Goal: Information Seeking & Learning: Learn about a topic

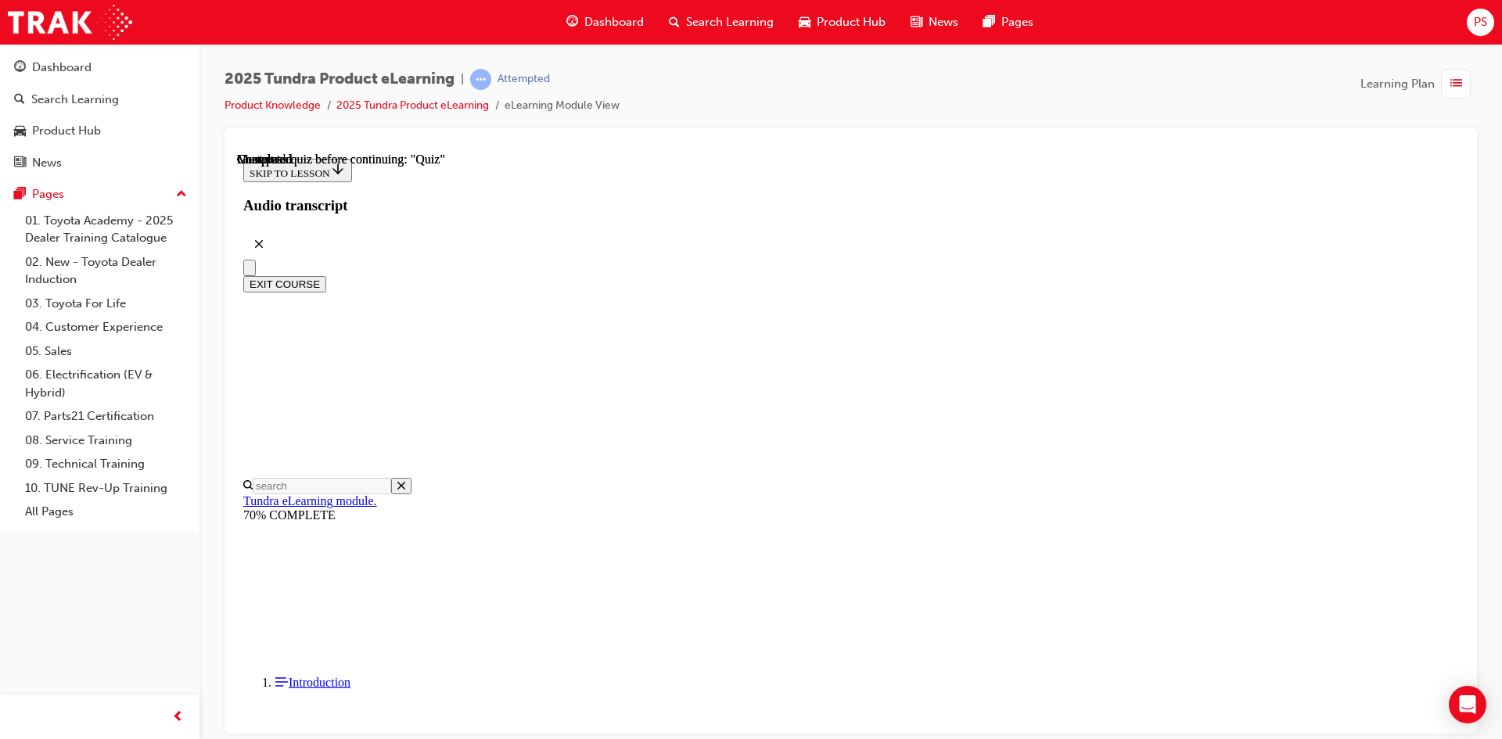
scroll to position [49, 0]
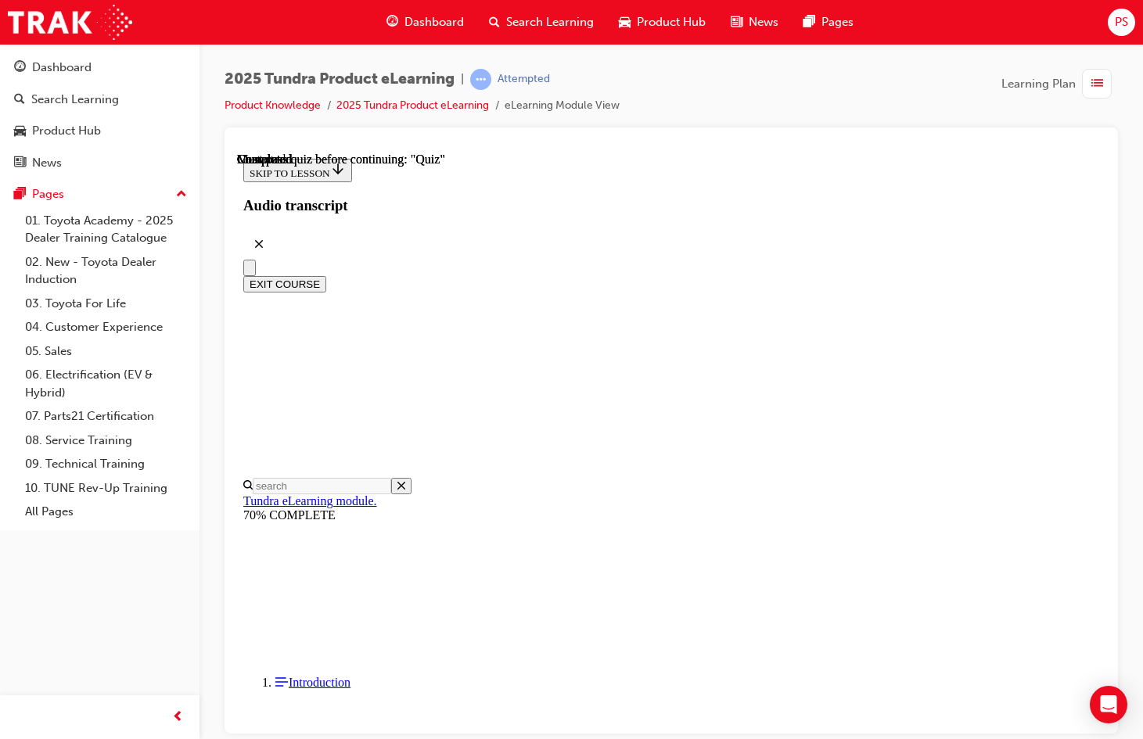
radio input "true"
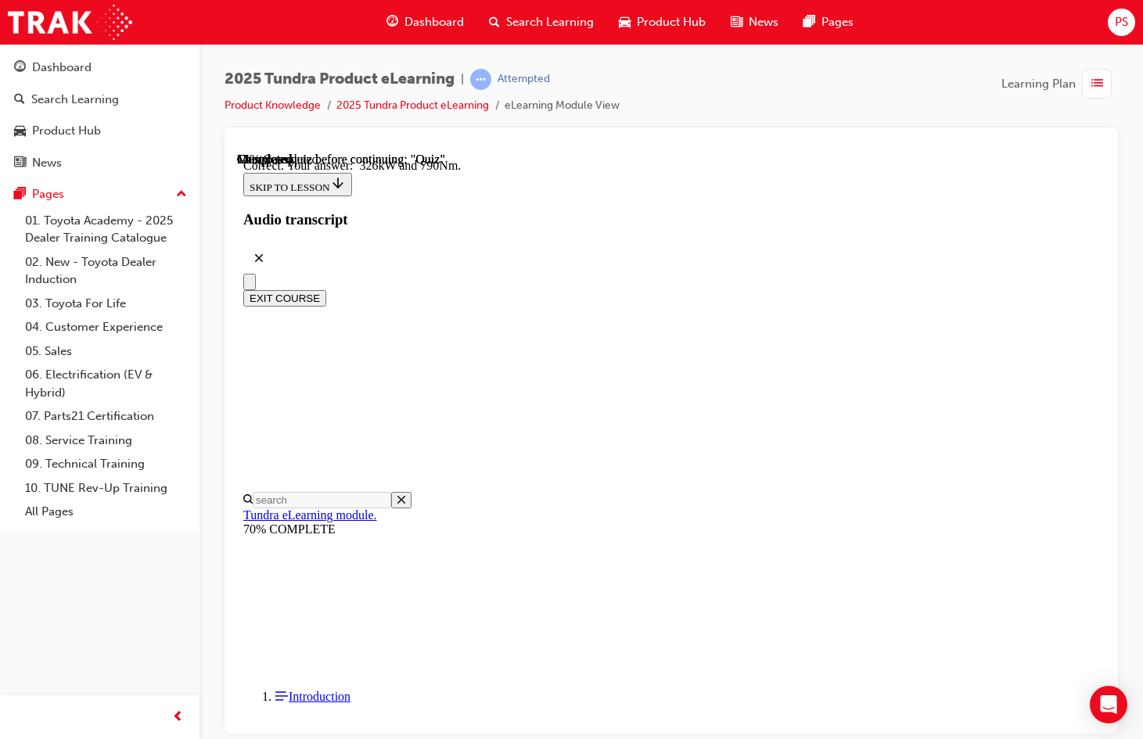
scroll to position [337, 0]
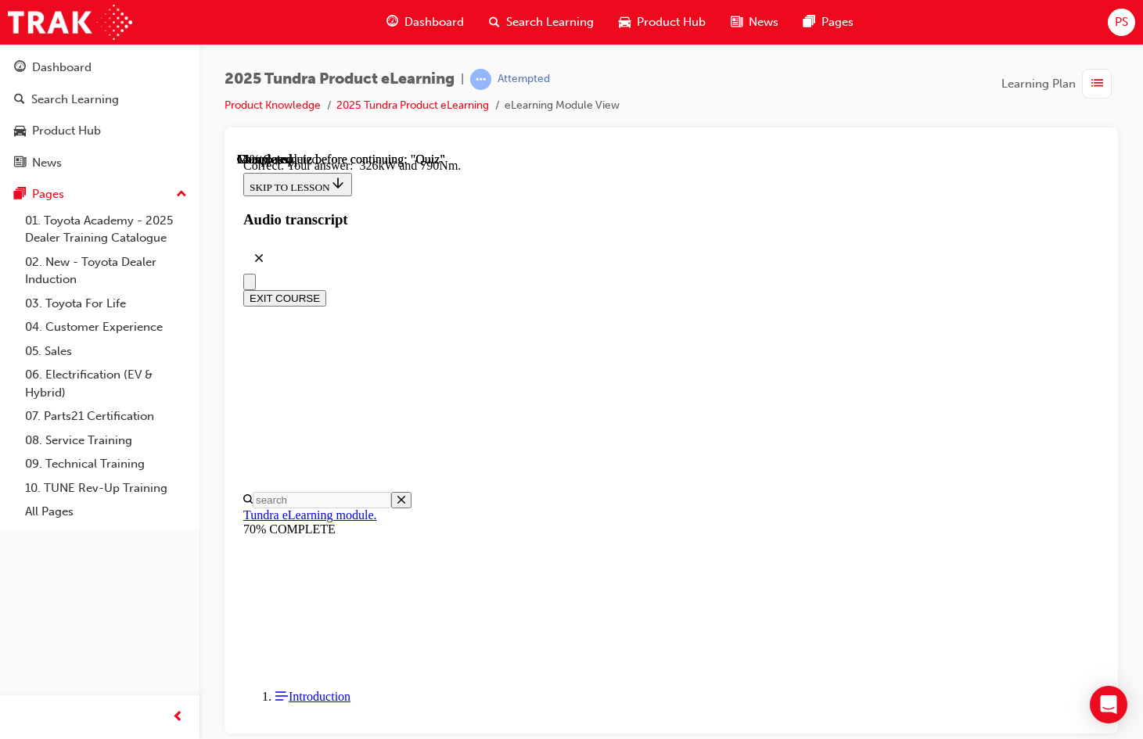
radio input "true"
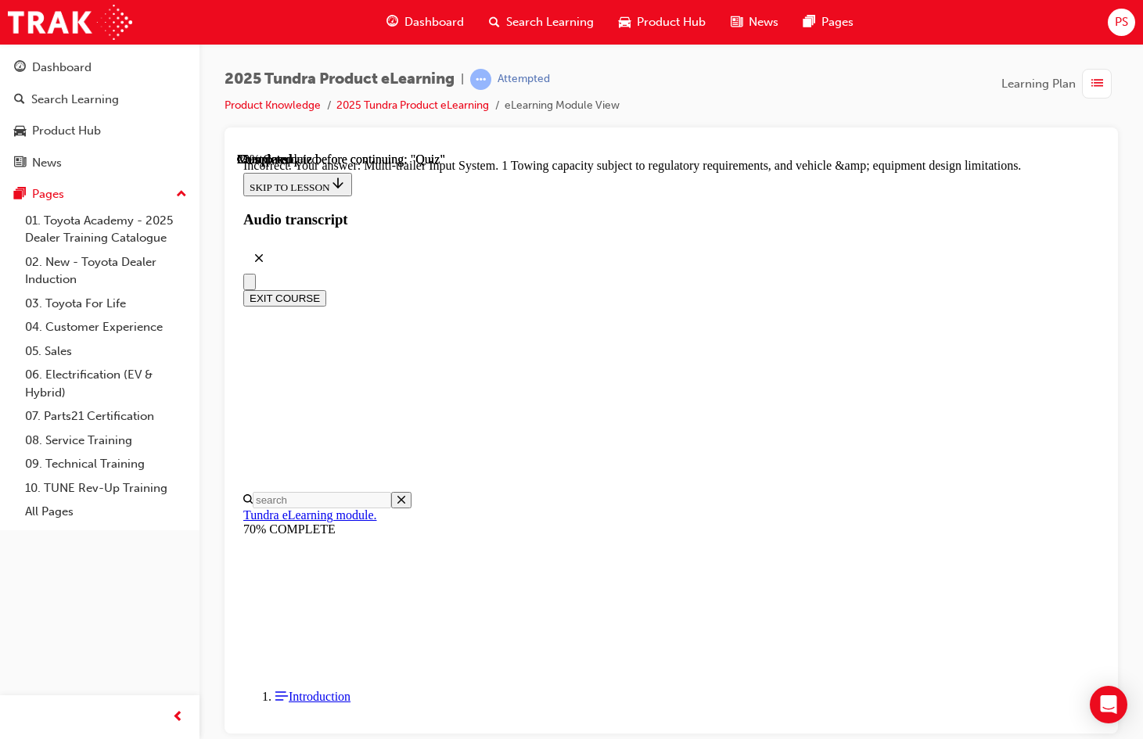
scroll to position [357, 0]
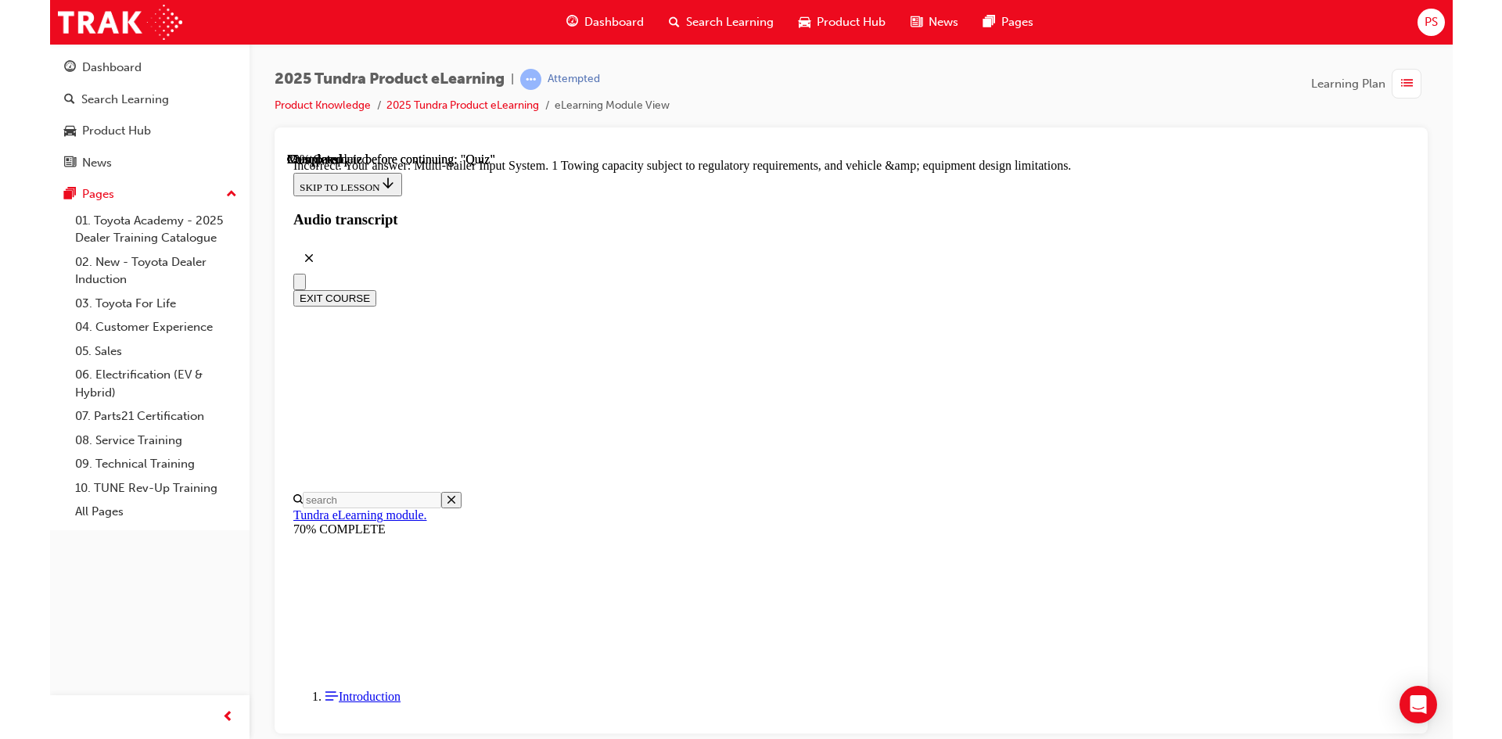
scroll to position [460, 0]
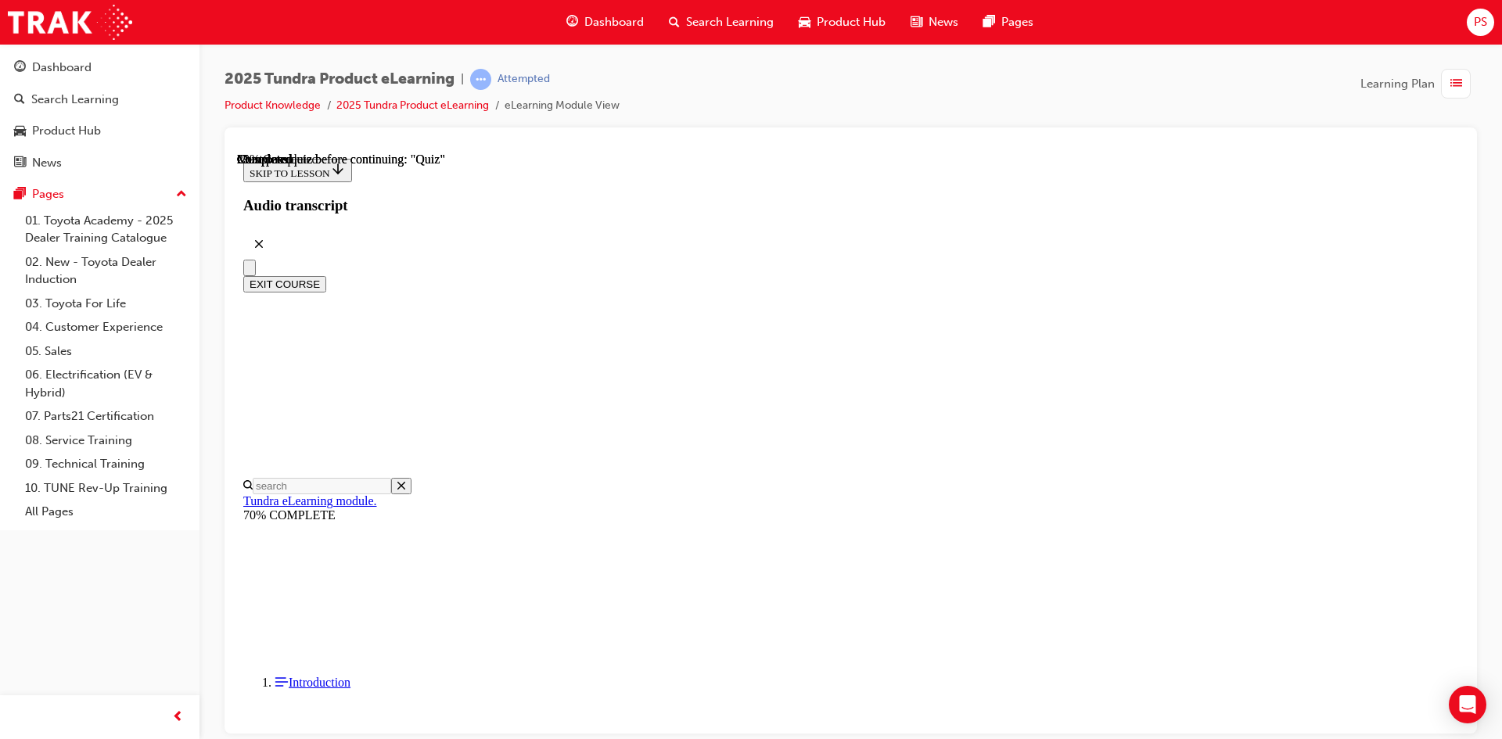
scroll to position [261, 0]
radio input "true"
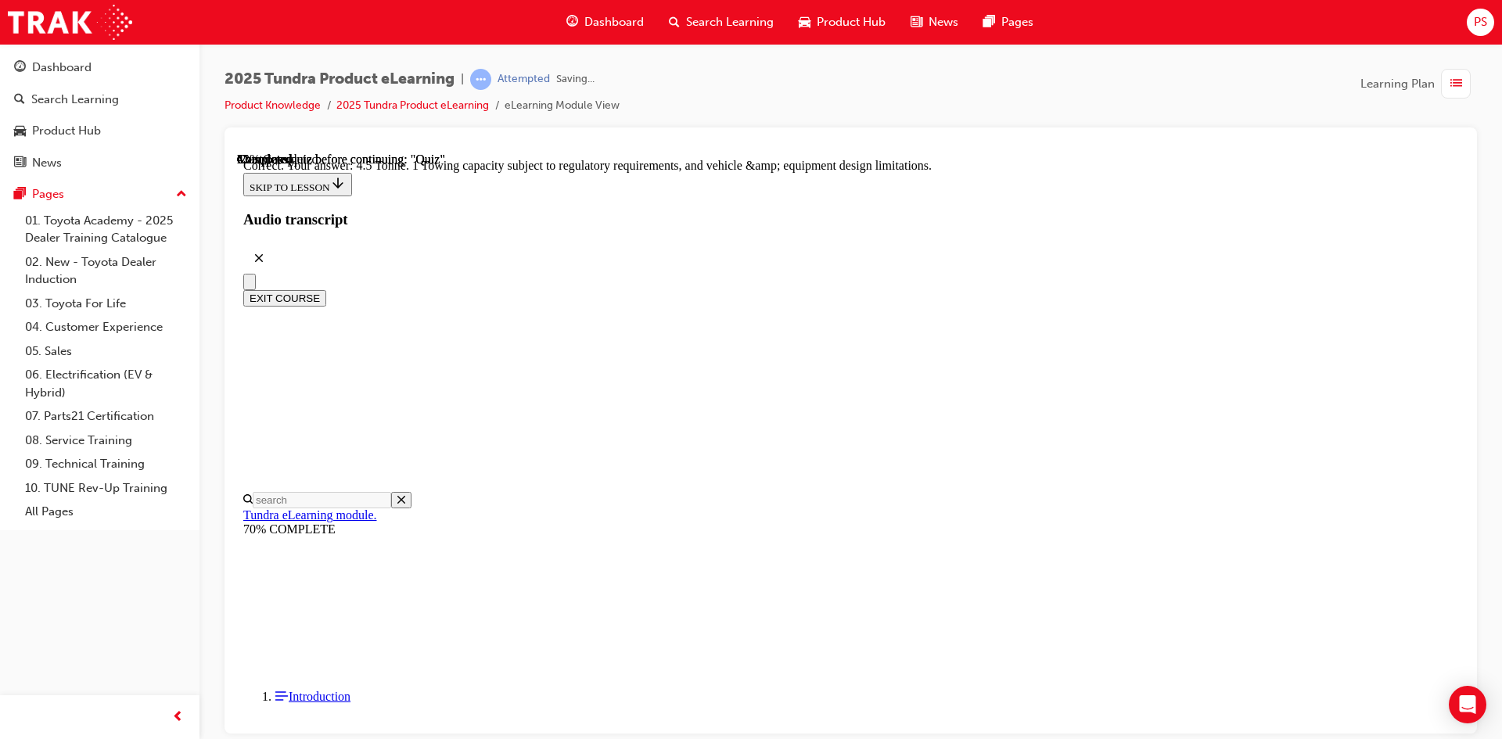
scroll to position [407, 0]
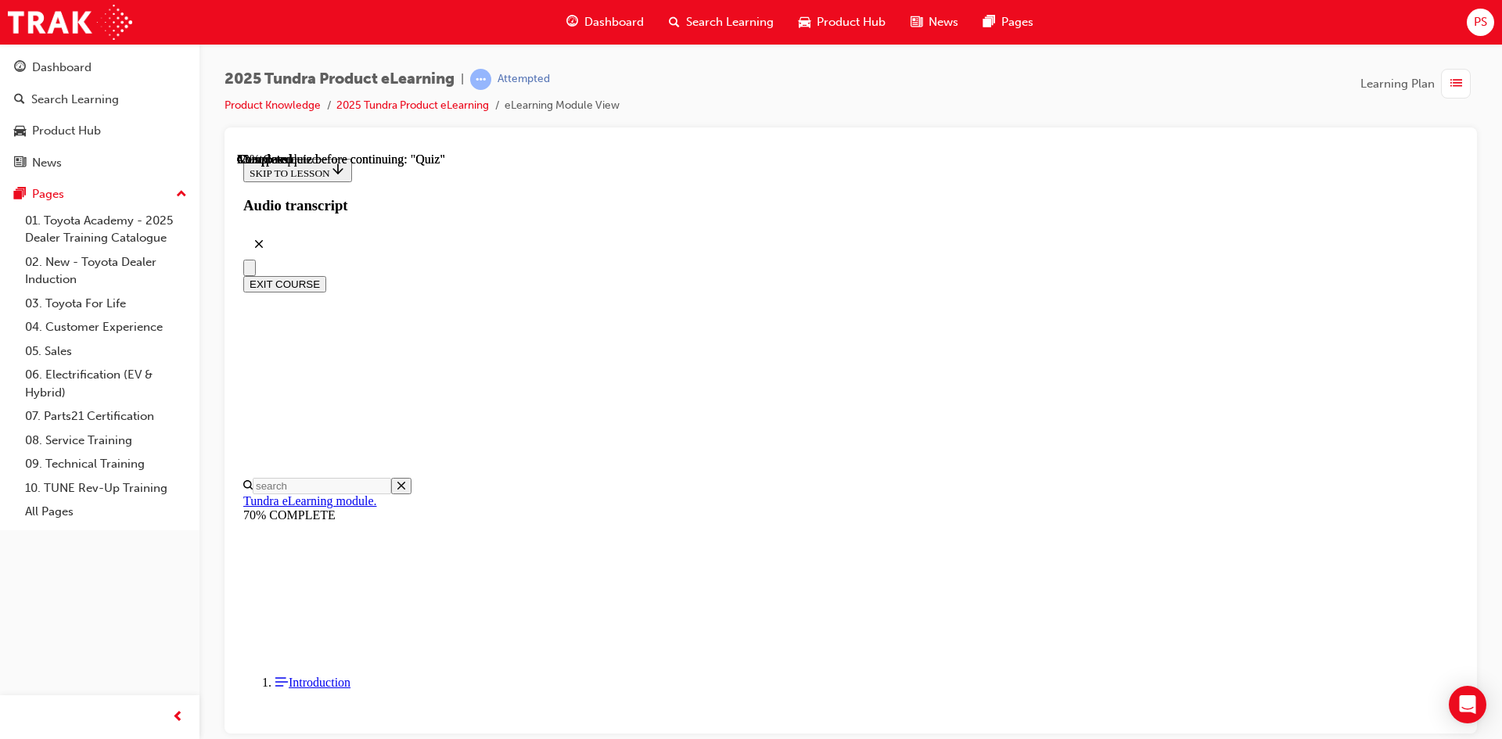
scroll to position [110, 0]
radio input "true"
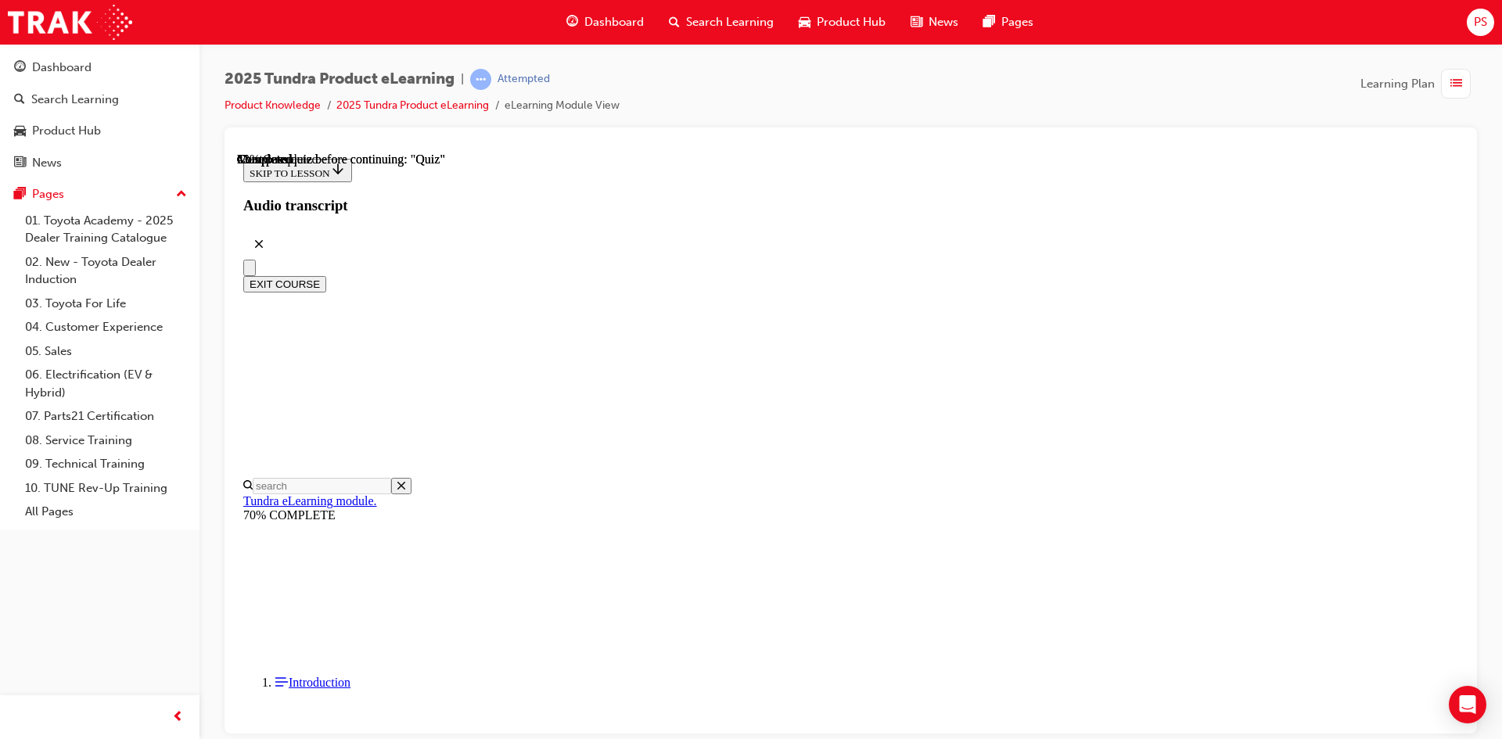
radio input "true"
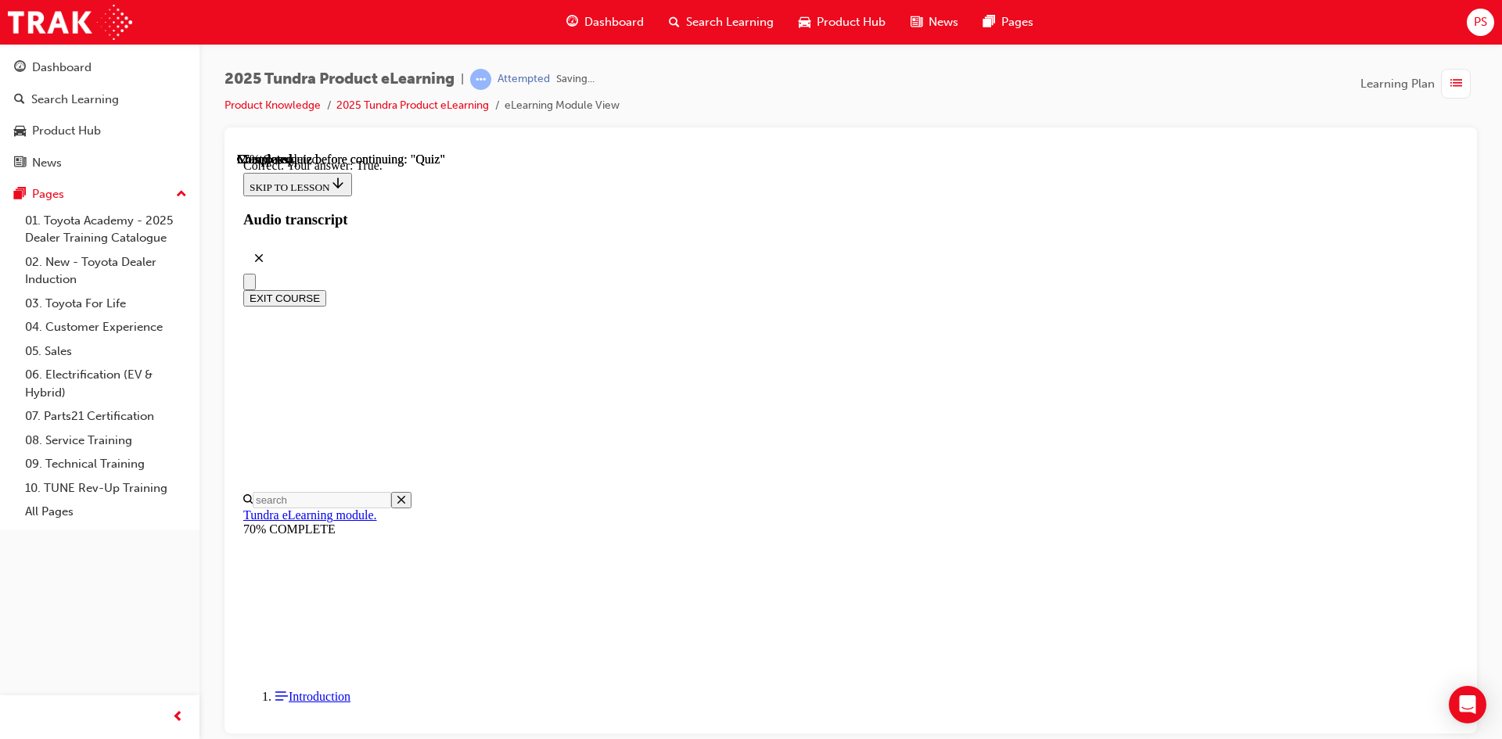
scroll to position [159, 0]
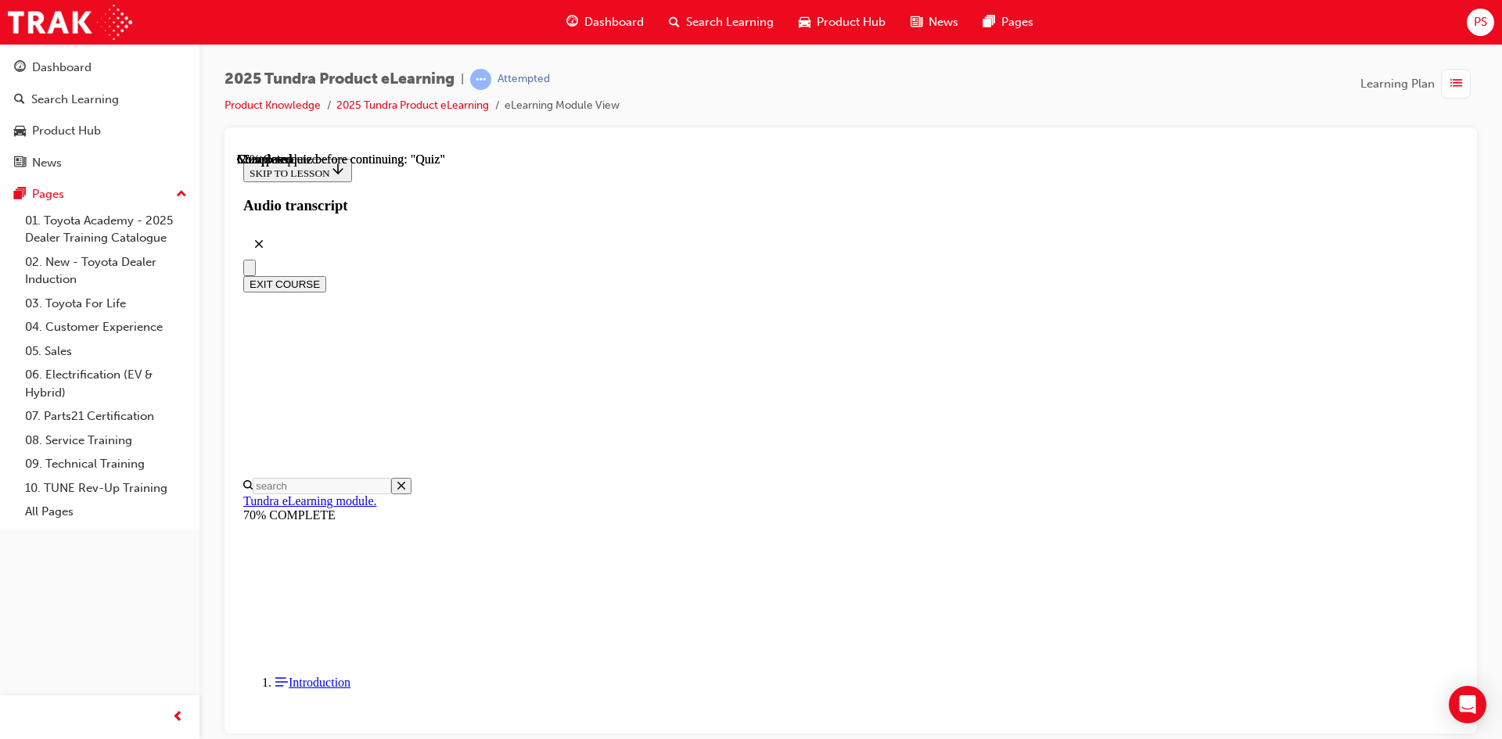
scroll to position [142, 0]
radio input "true"
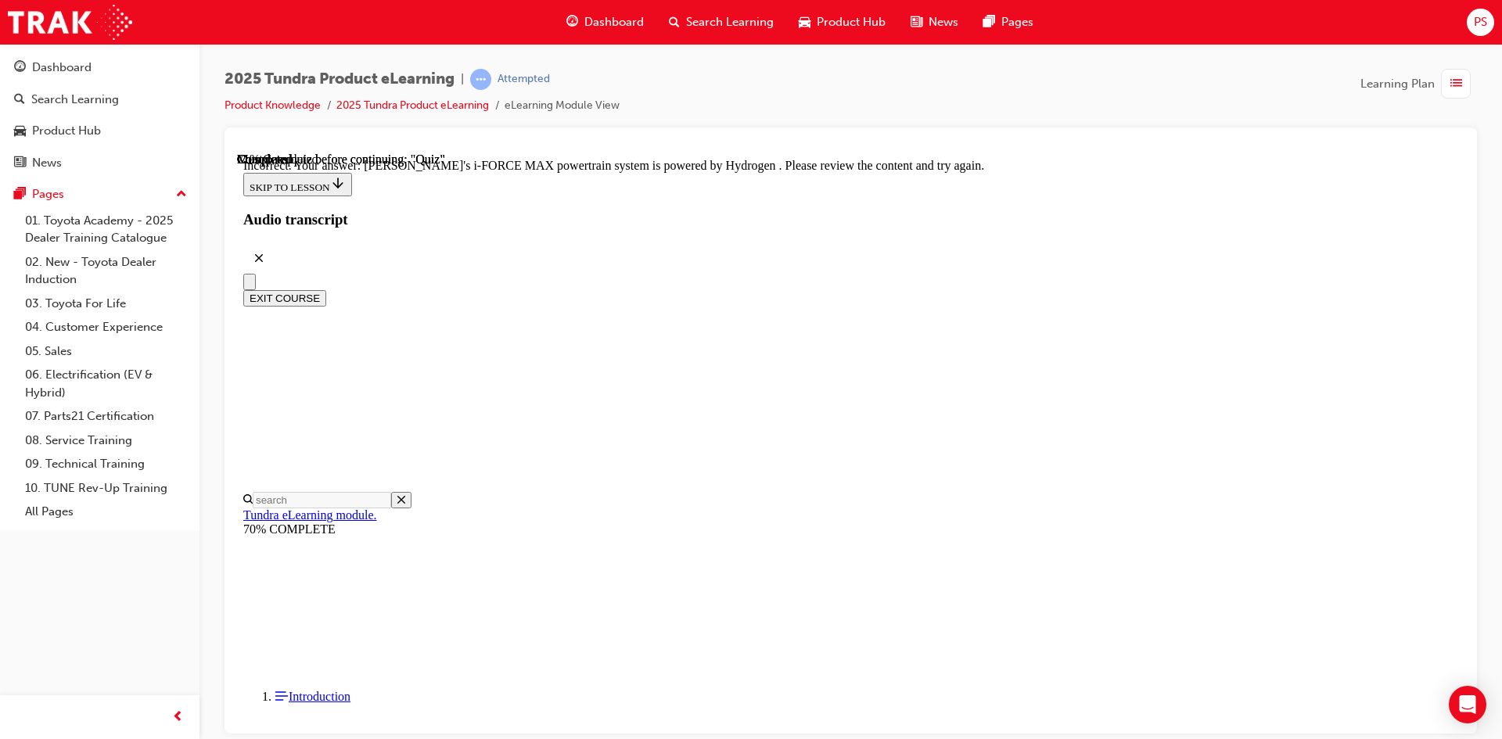
scroll to position [357, 0]
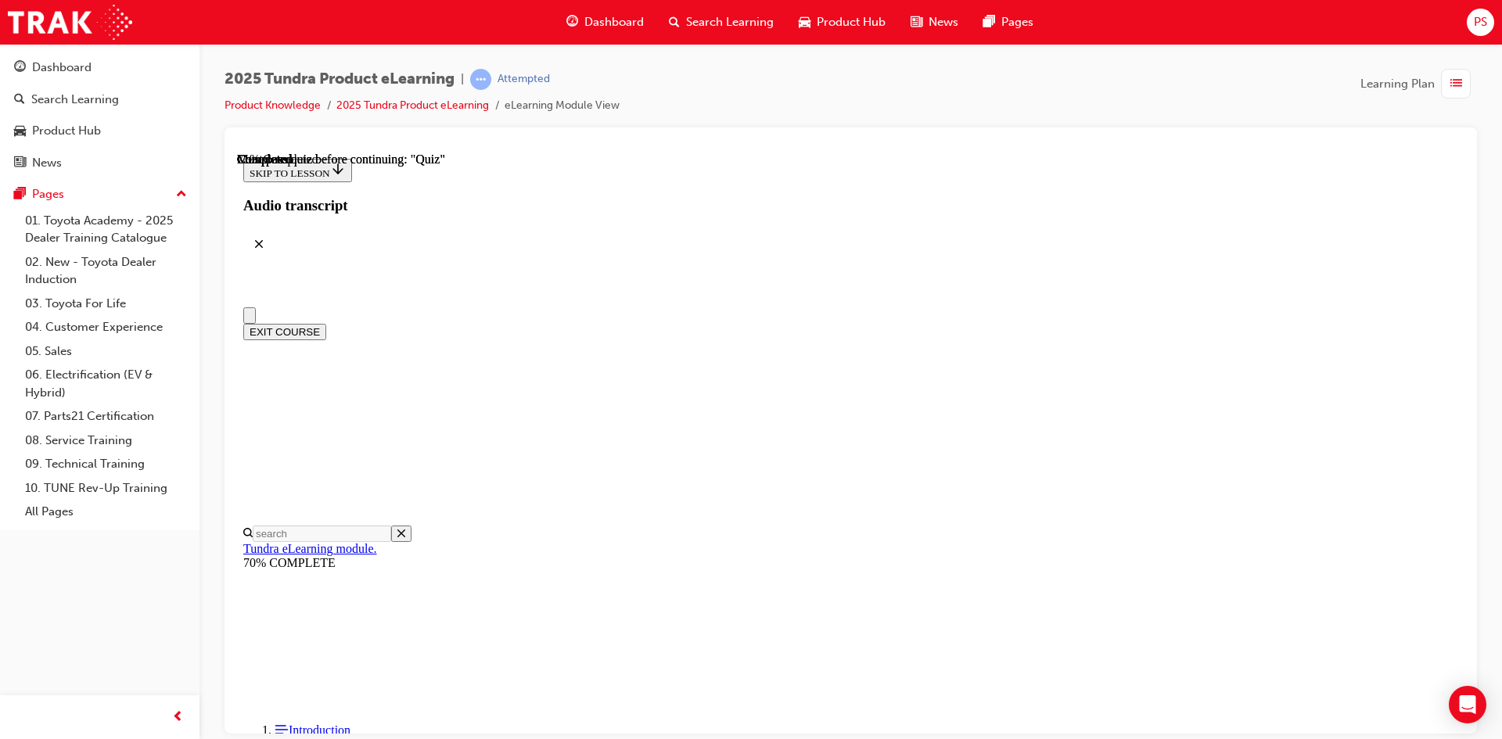
scroll to position [313, 0]
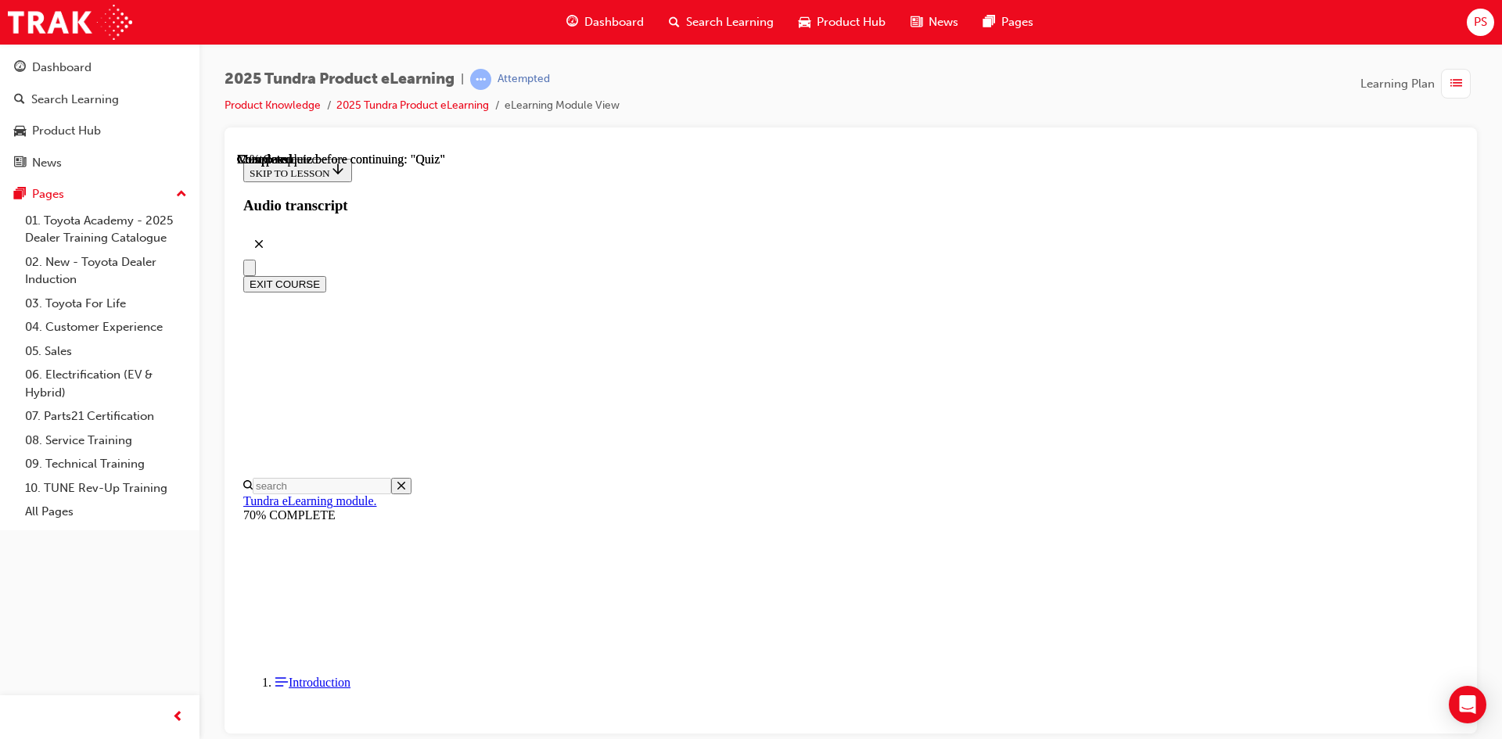
radio input "true"
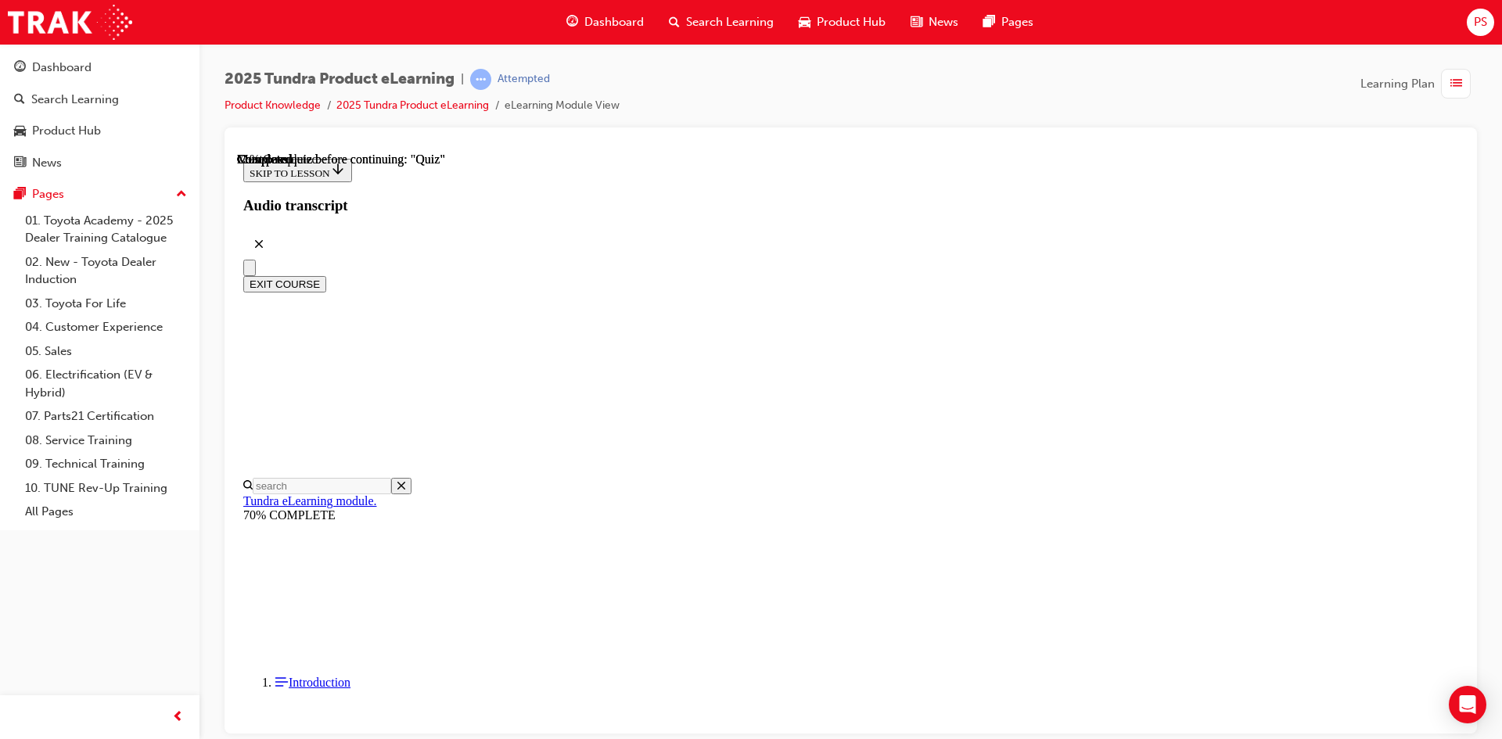
radio input "true"
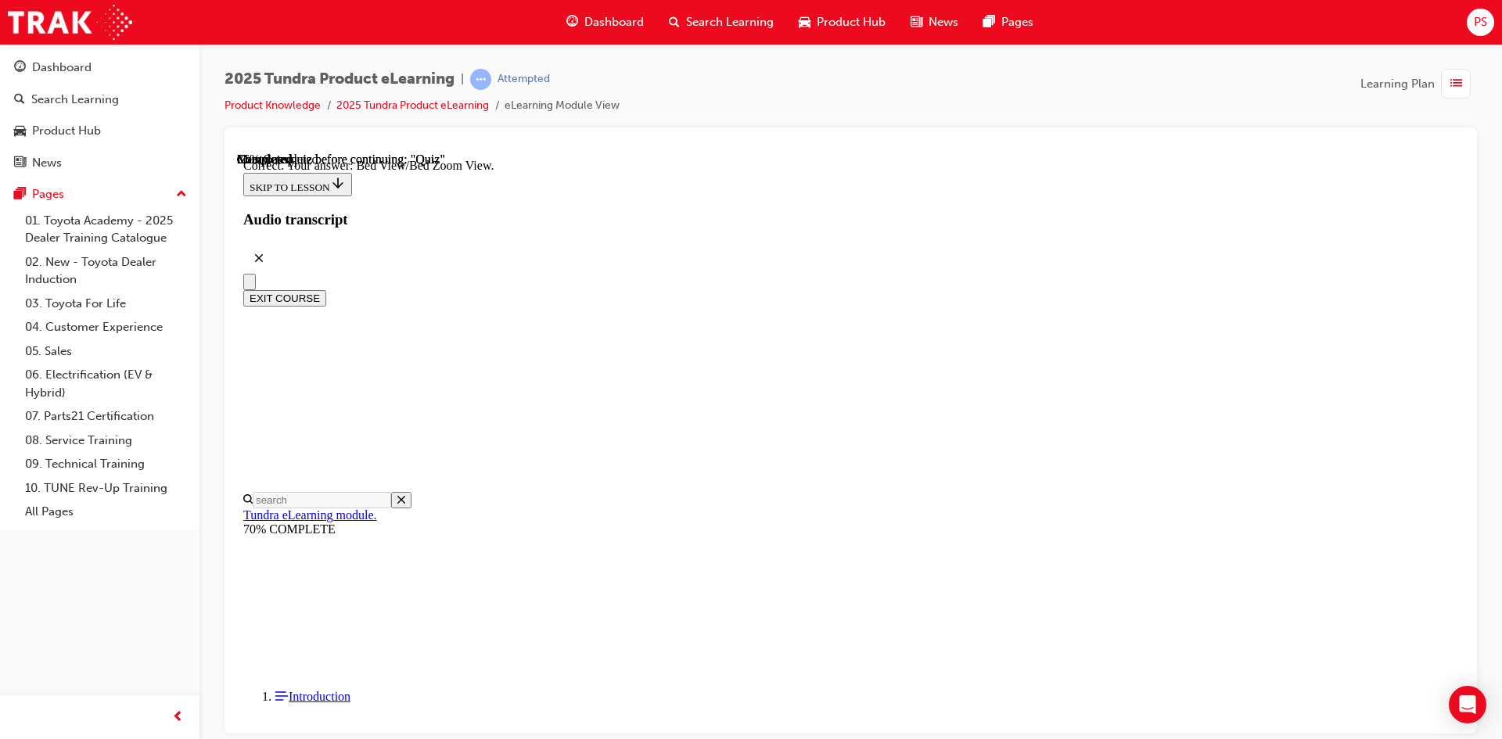
scroll to position [417, 0]
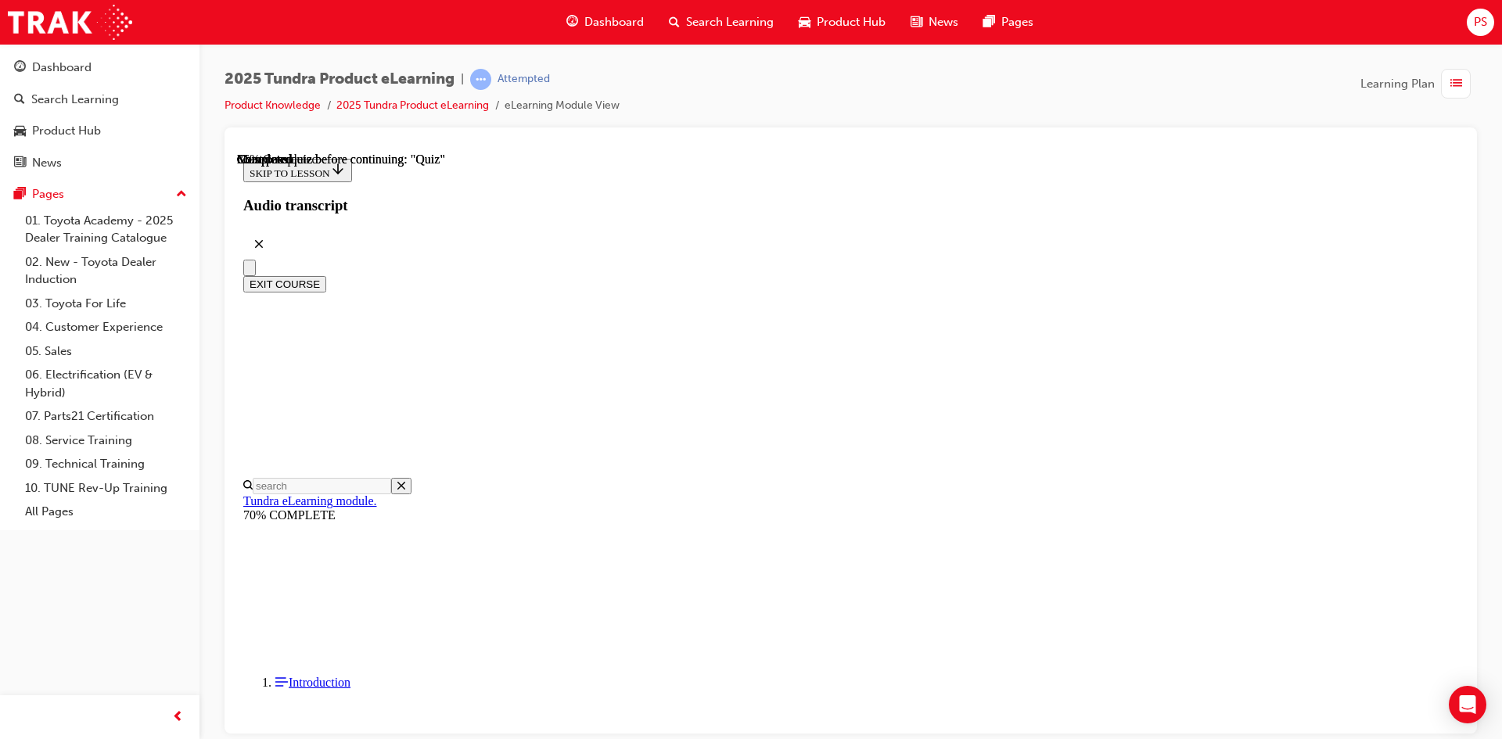
scroll to position [390, 0]
radio input "true"
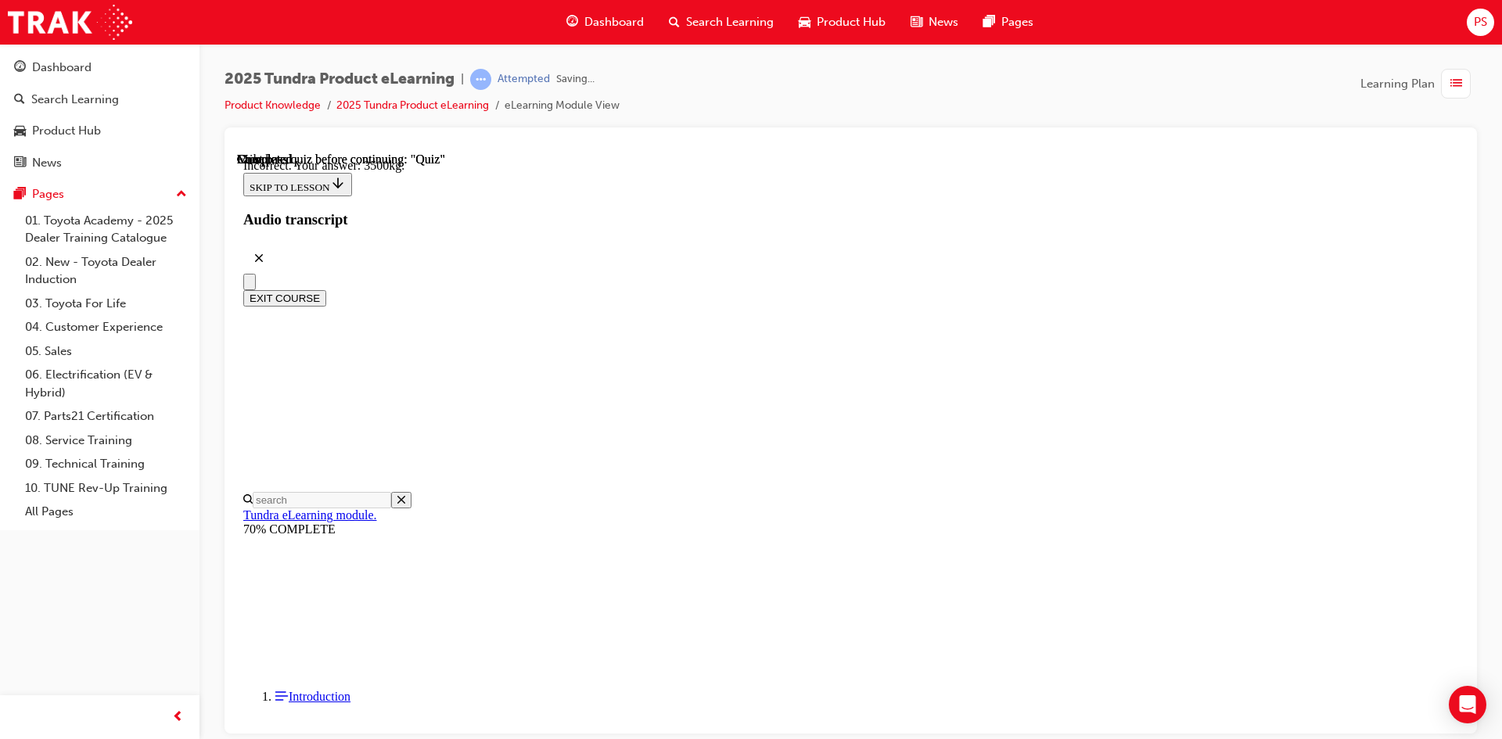
scroll to position [440, 0]
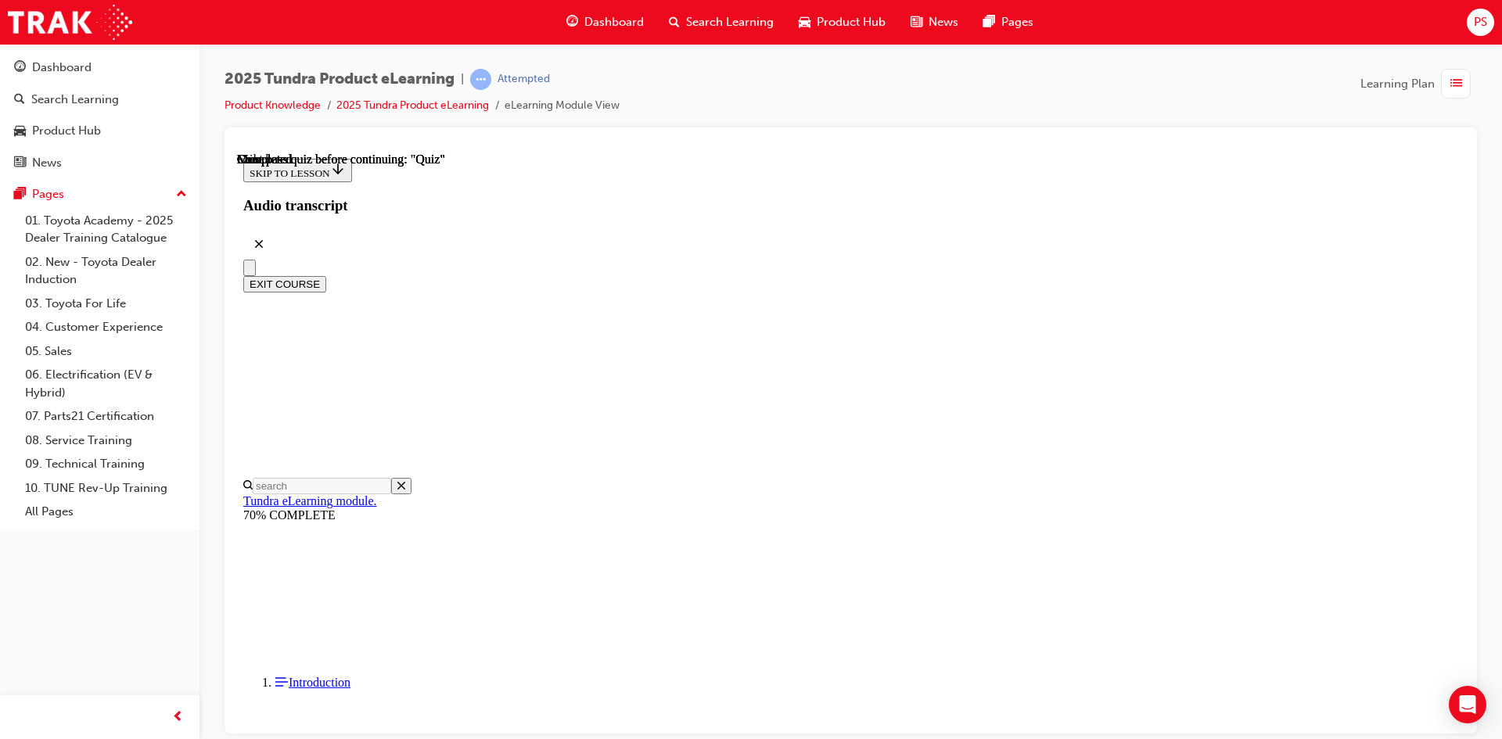
scroll to position [268, 0]
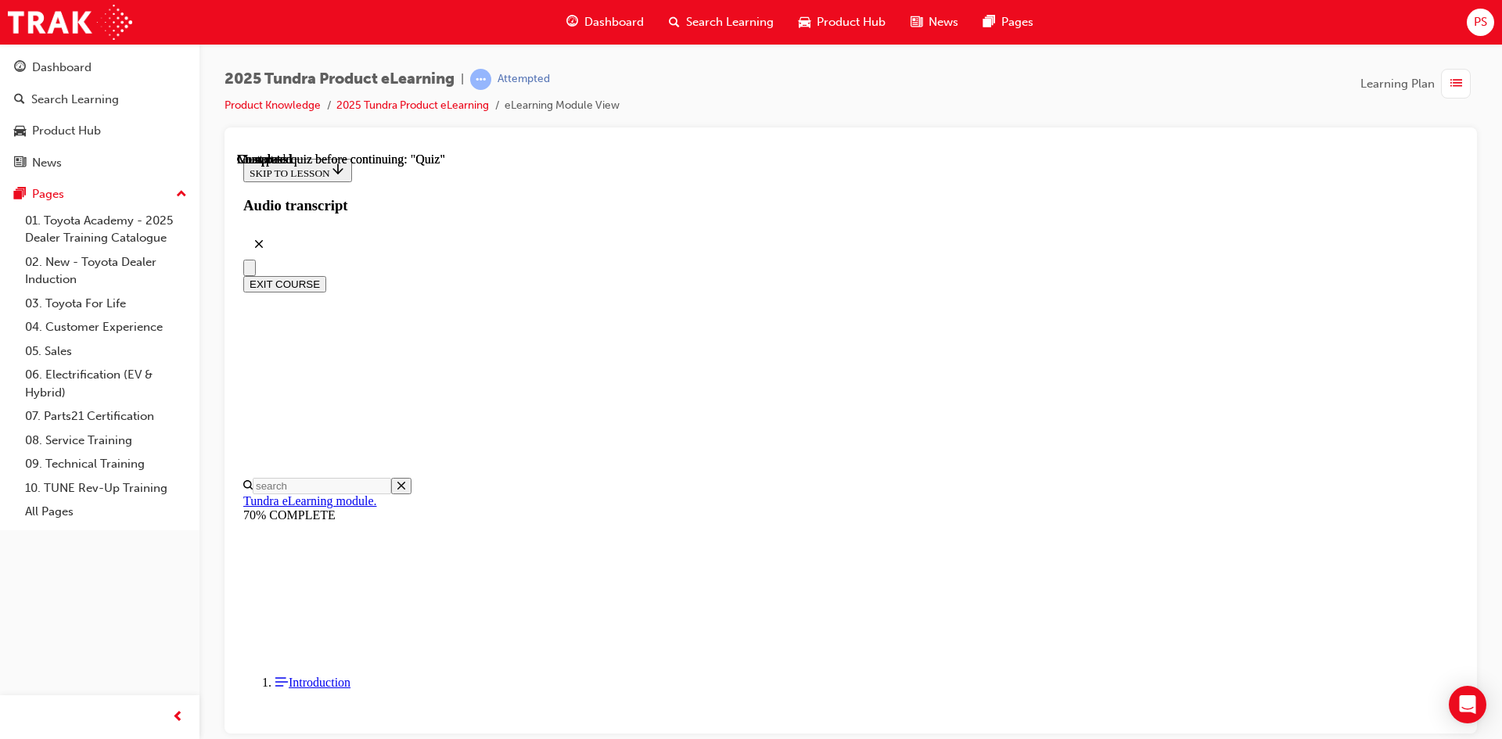
radio input "true"
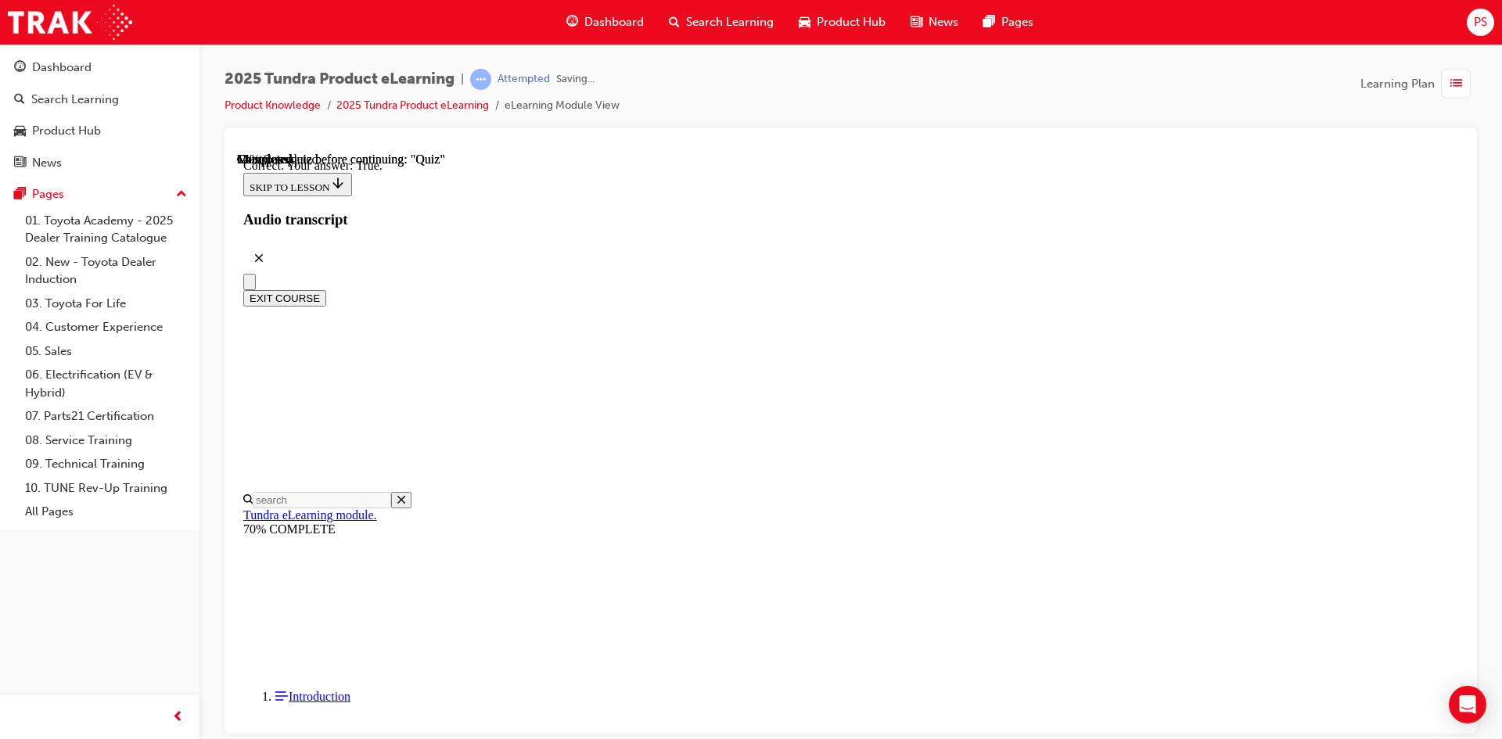
scroll to position [159, 0]
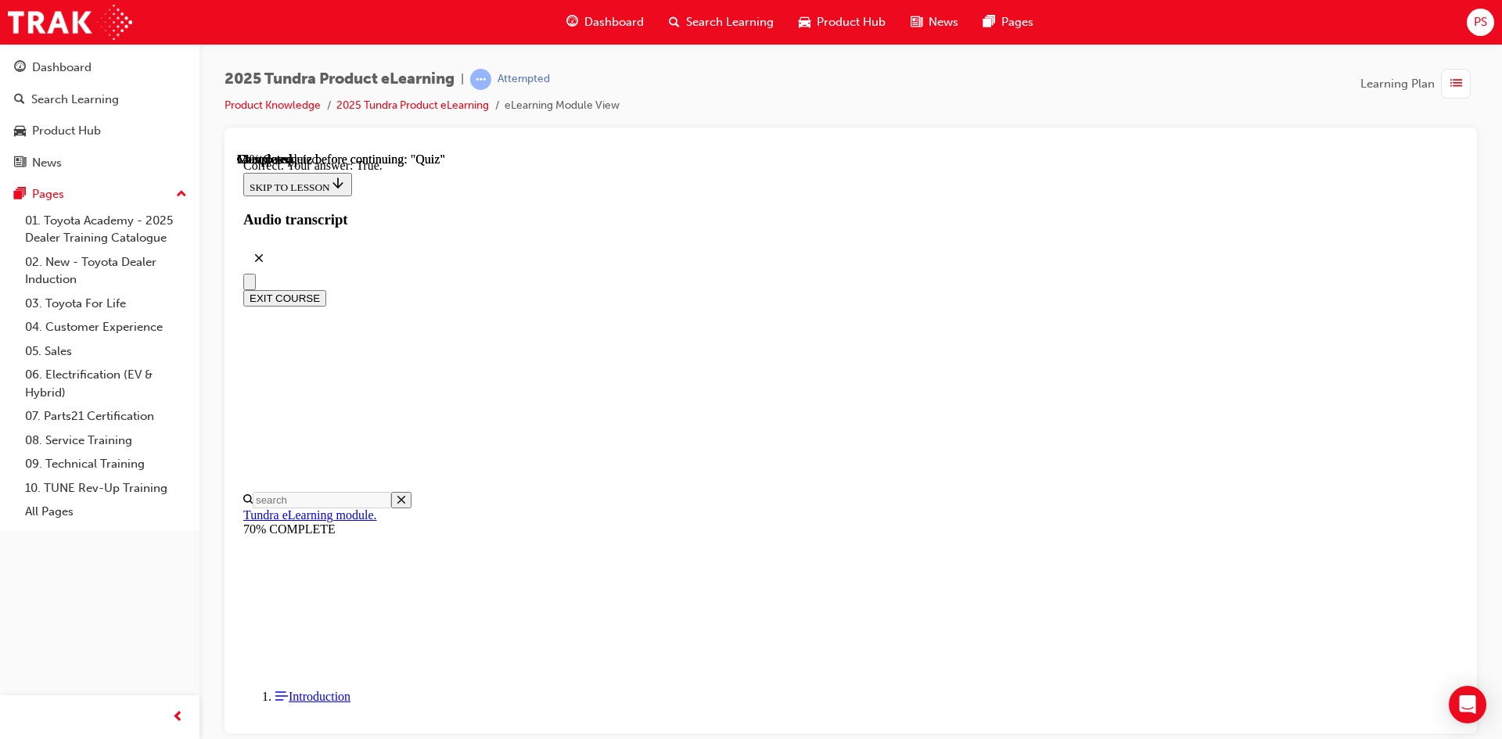
radio input "true"
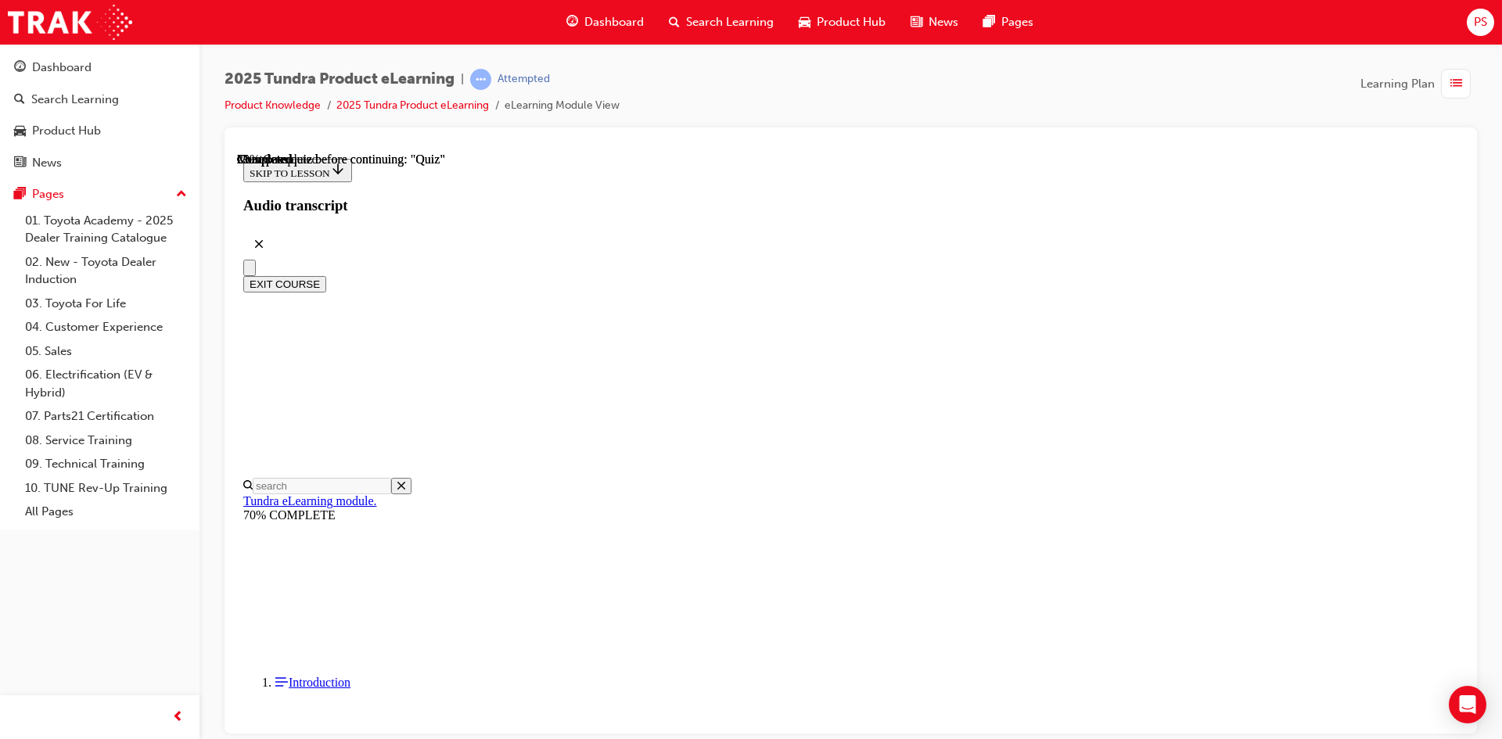
scroll to position [3622, 0]
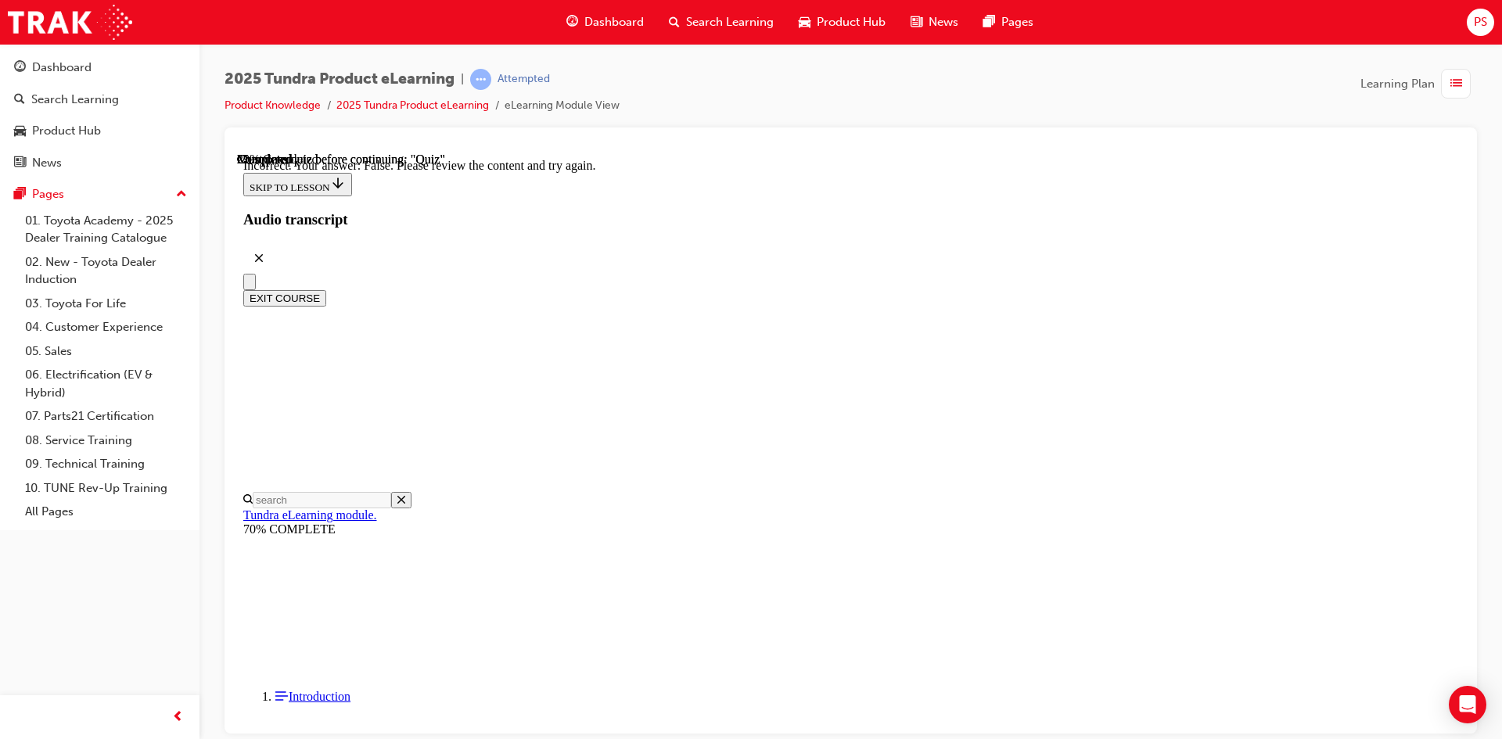
scroll to position [236, 0]
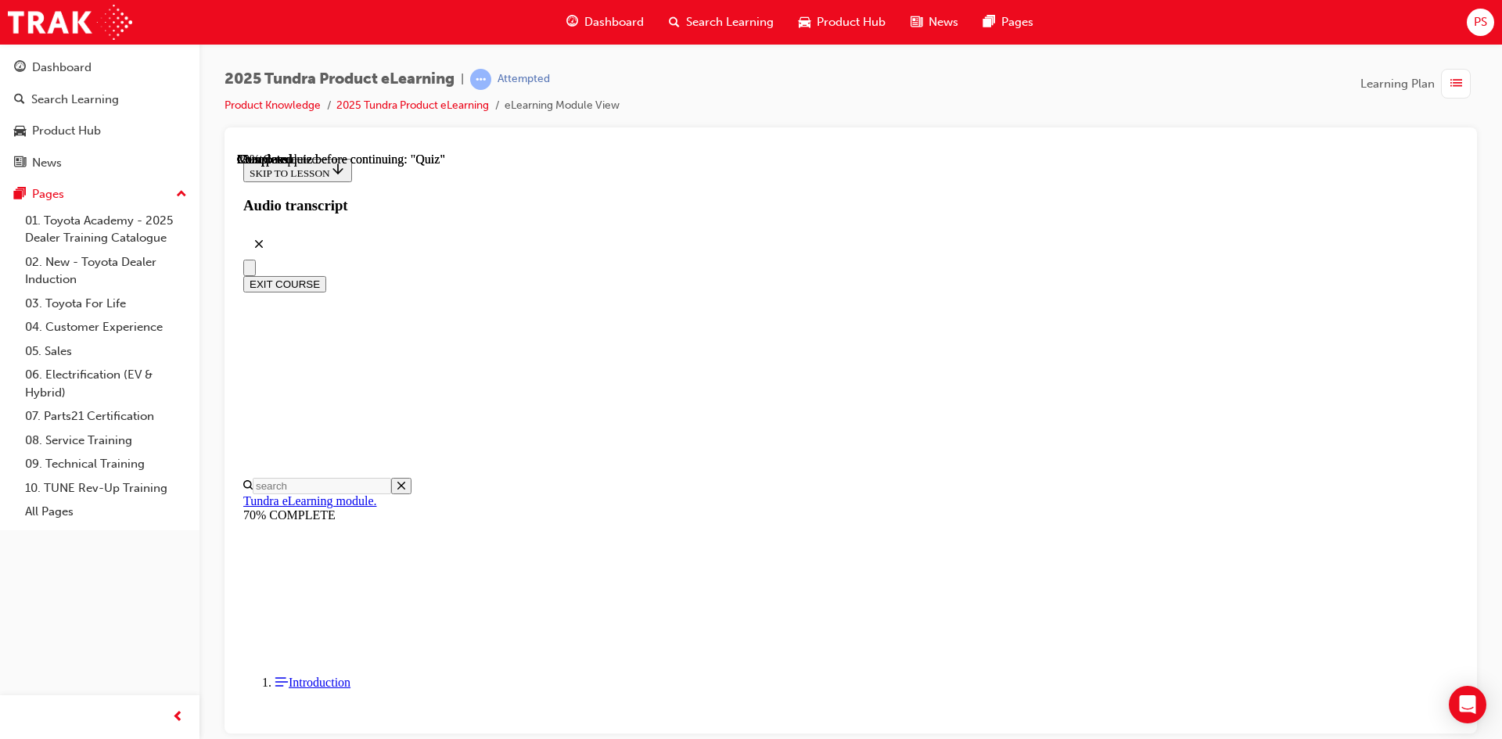
scroll to position [390, 0]
radio input "true"
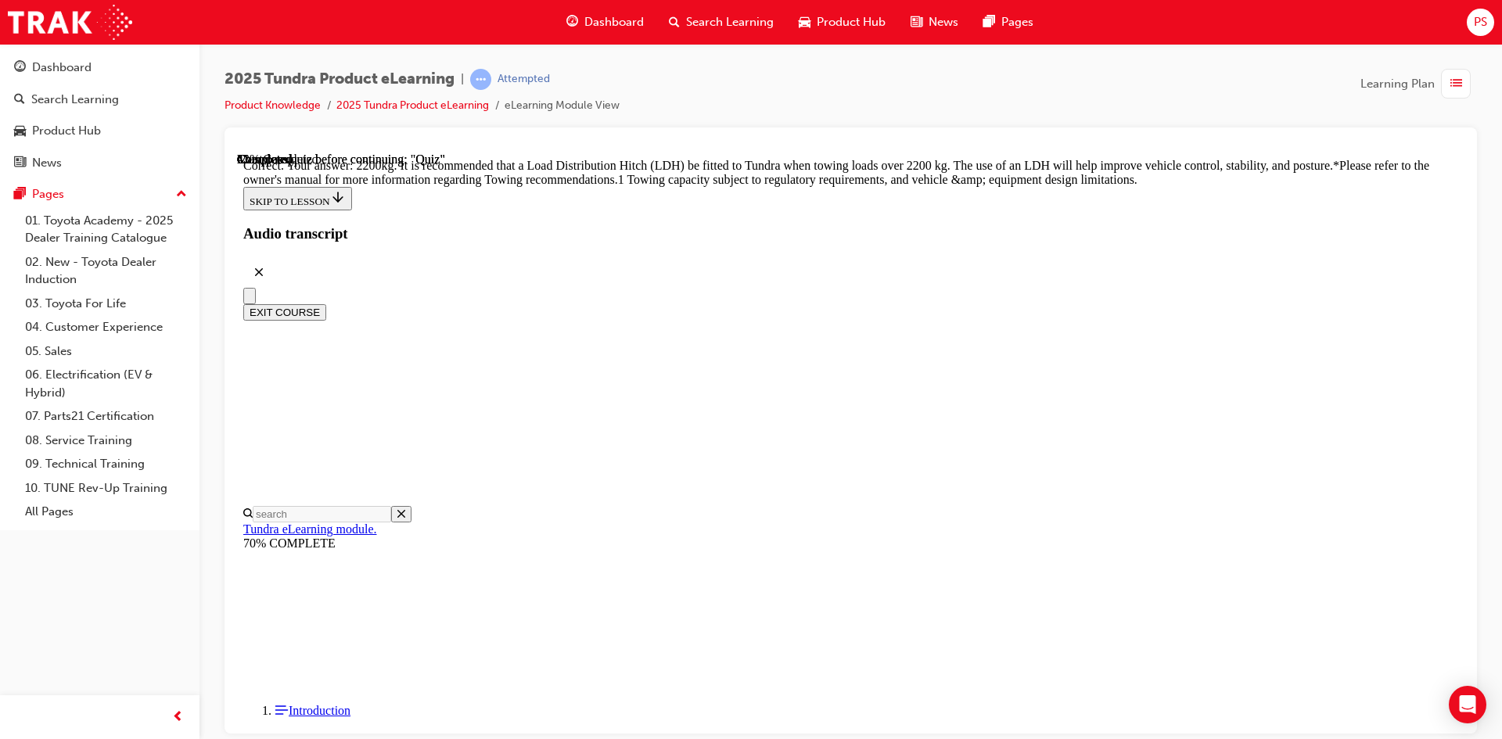
scroll to position [629, 0]
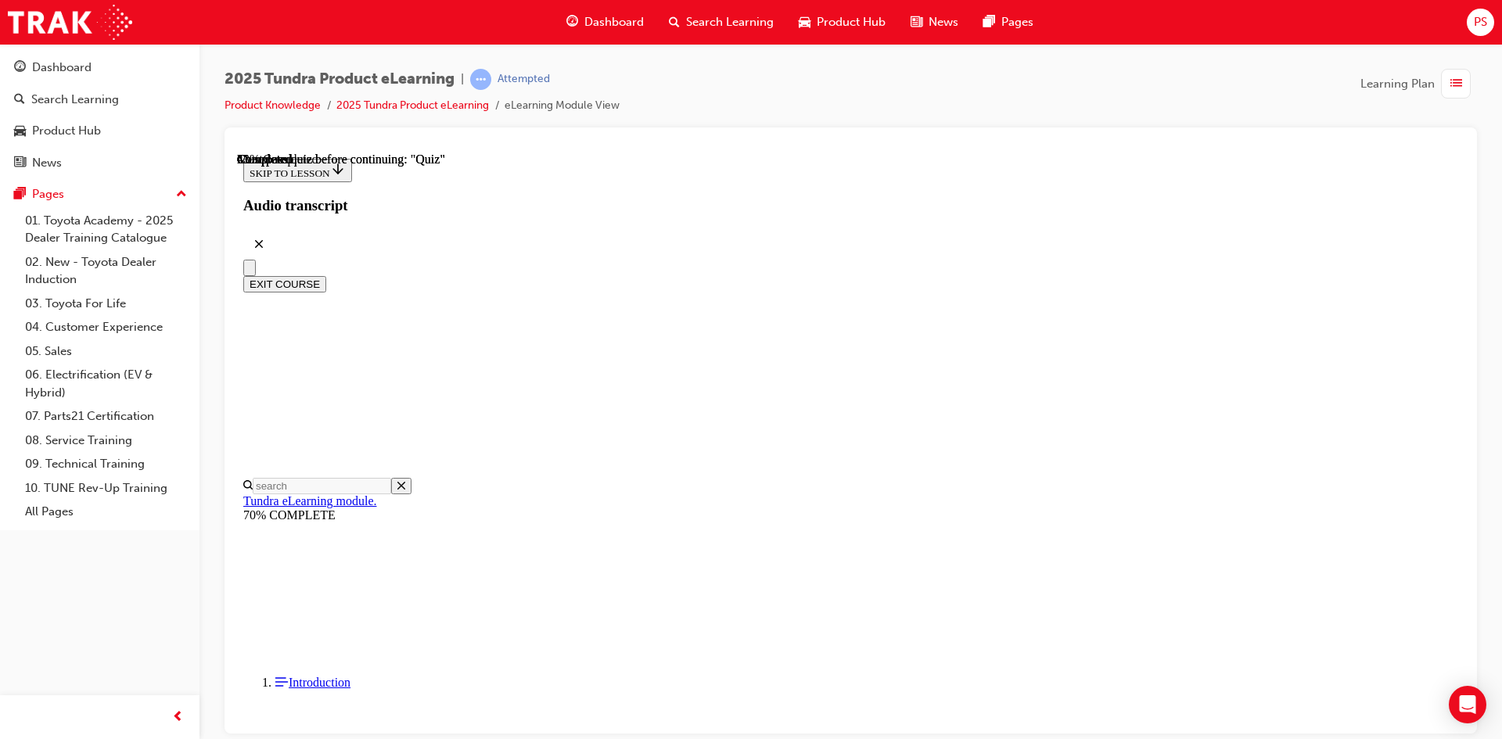
scroll to position [261, 0]
radio input "true"
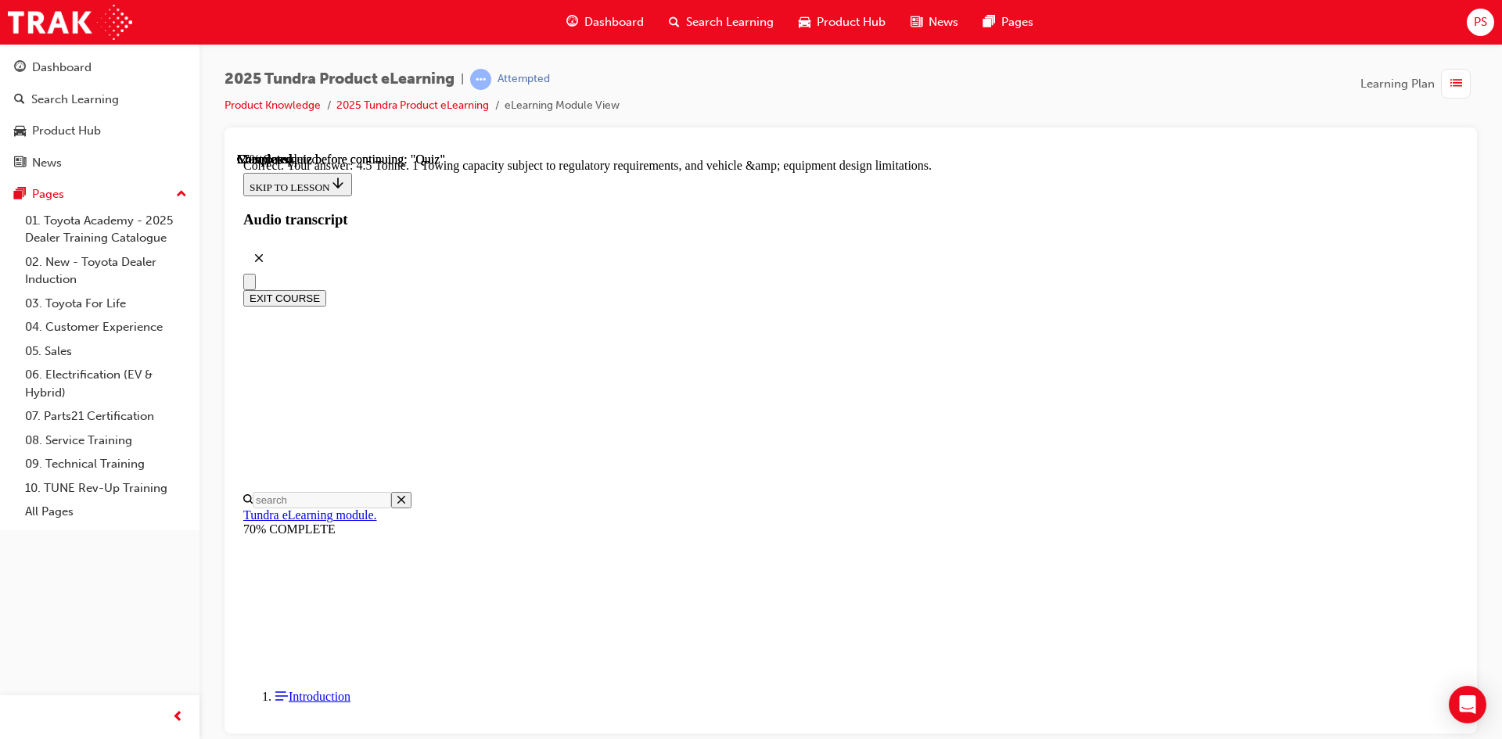
scroll to position [407, 0]
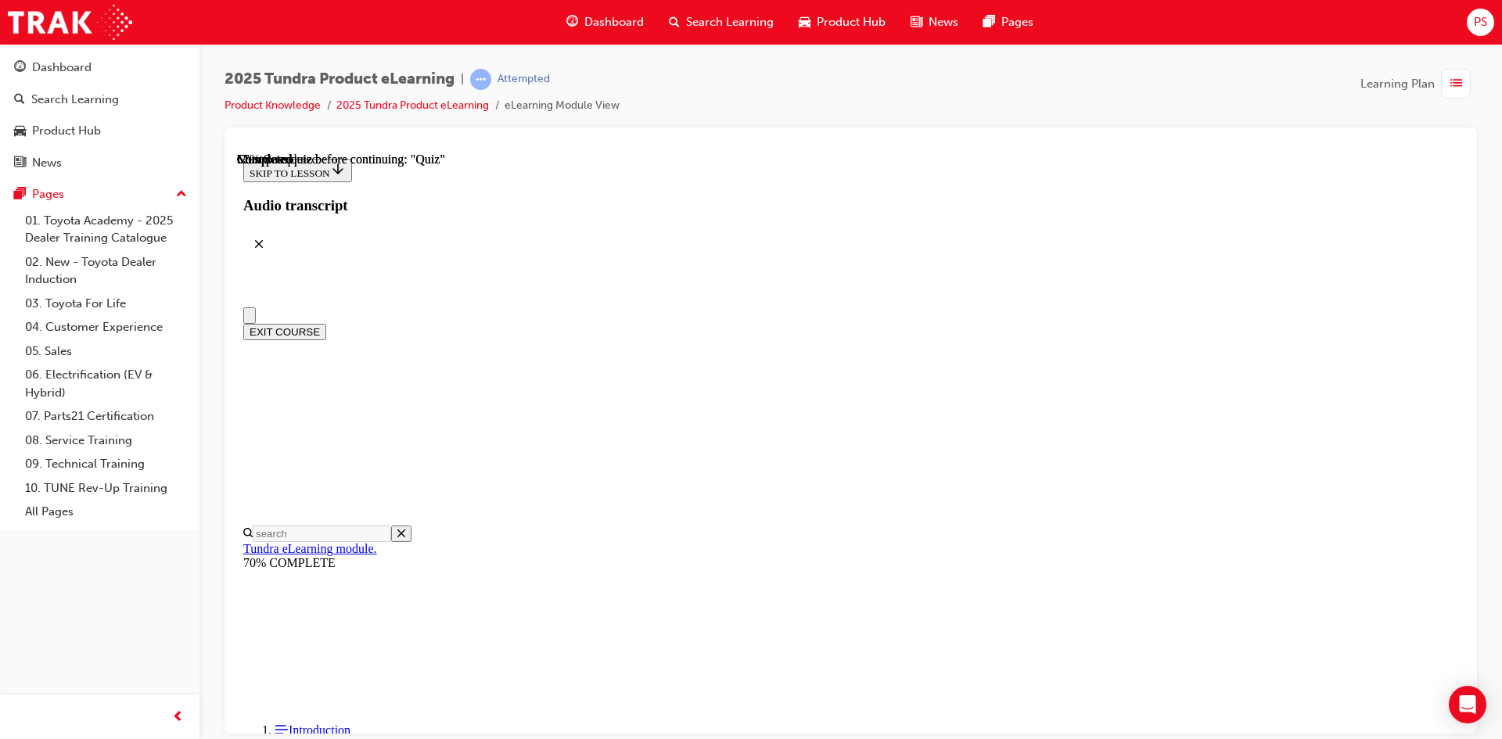
scroll to position [156, 0]
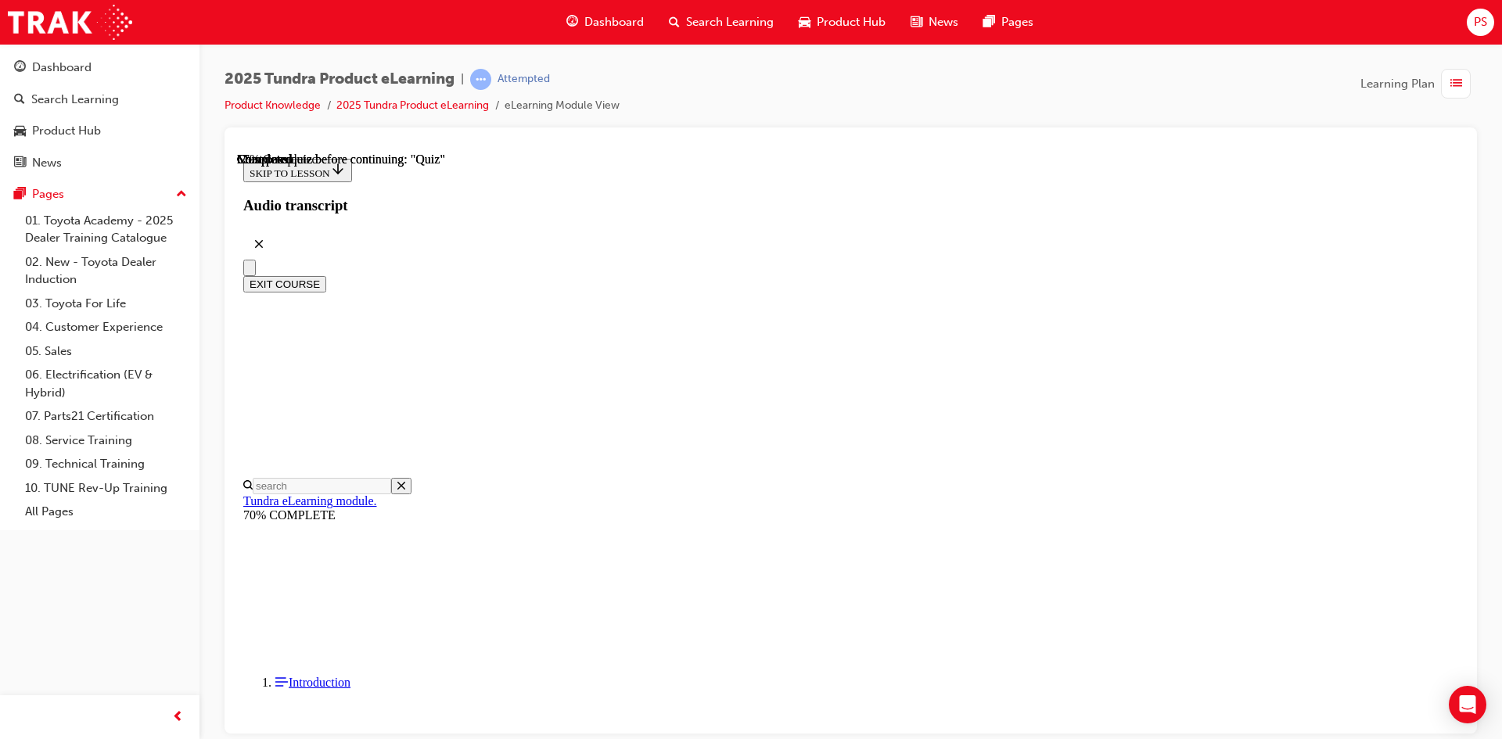
radio input "true"
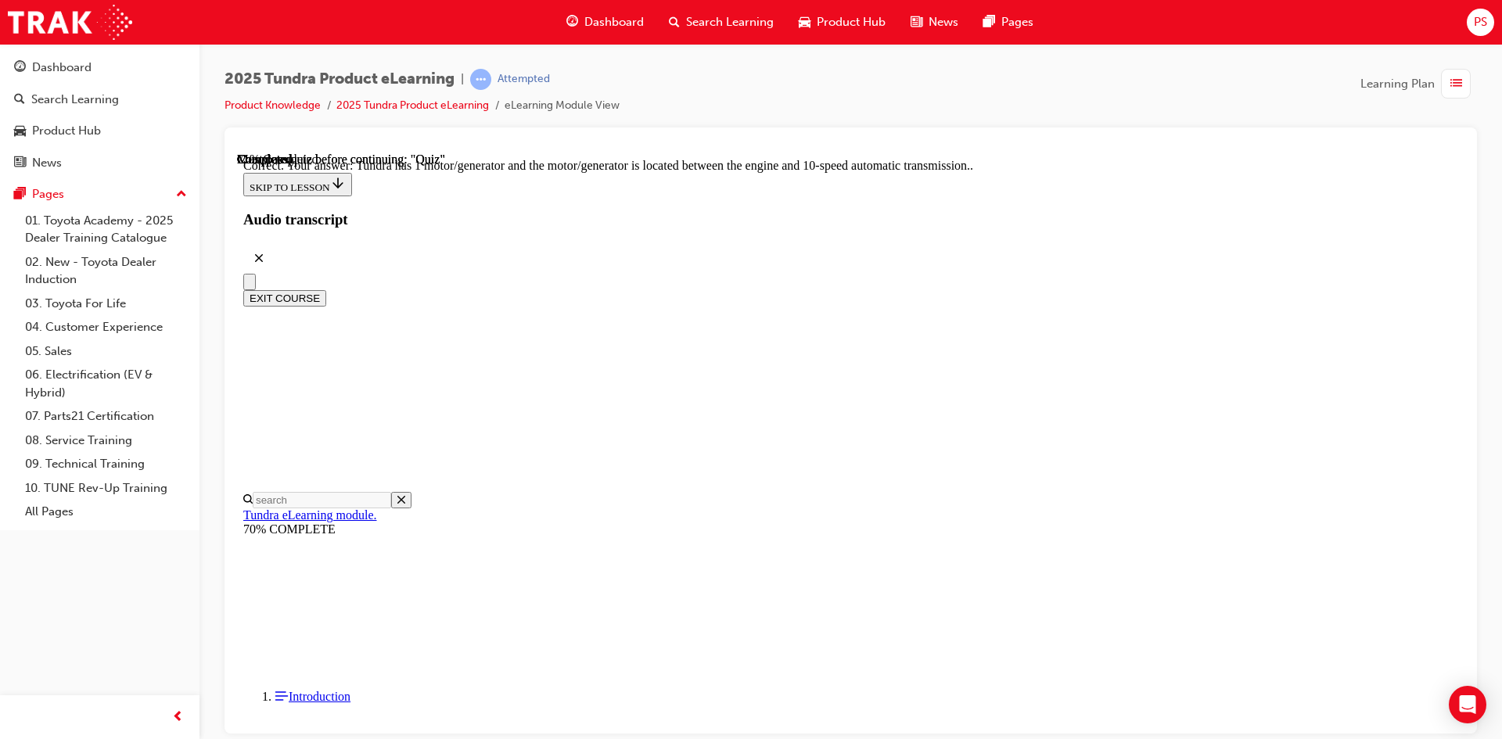
scroll to position [279, 0]
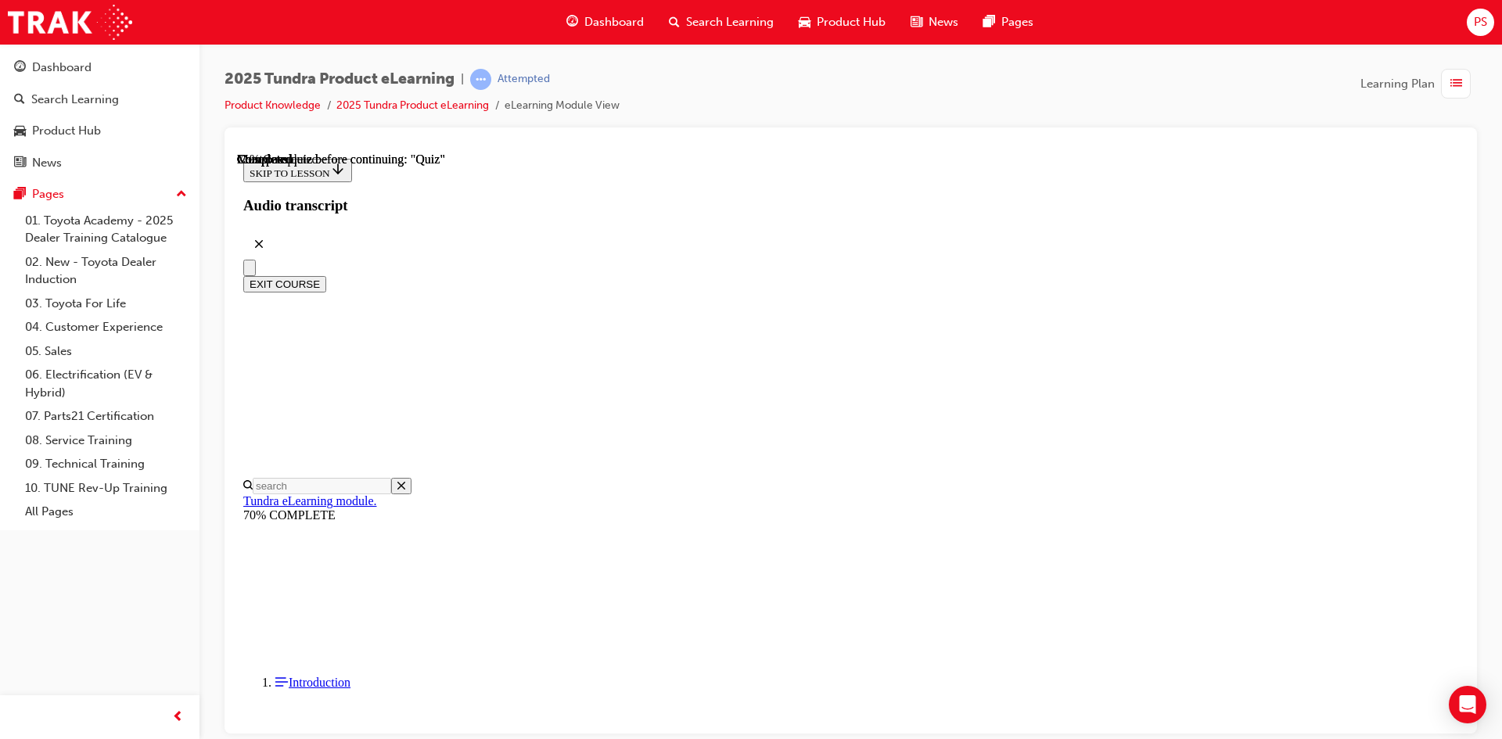
scroll to position [235, 0]
radio input "true"
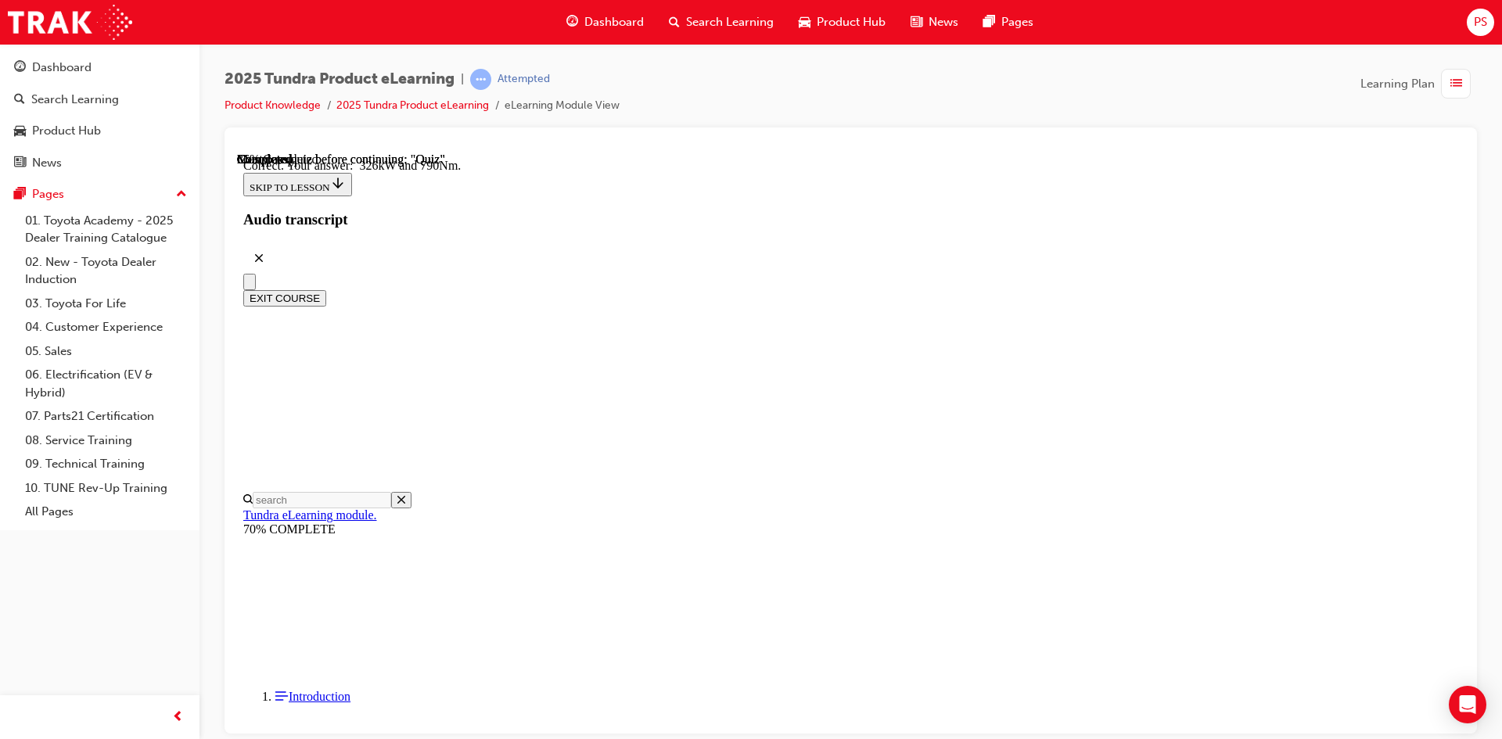
scroll to position [311, 0]
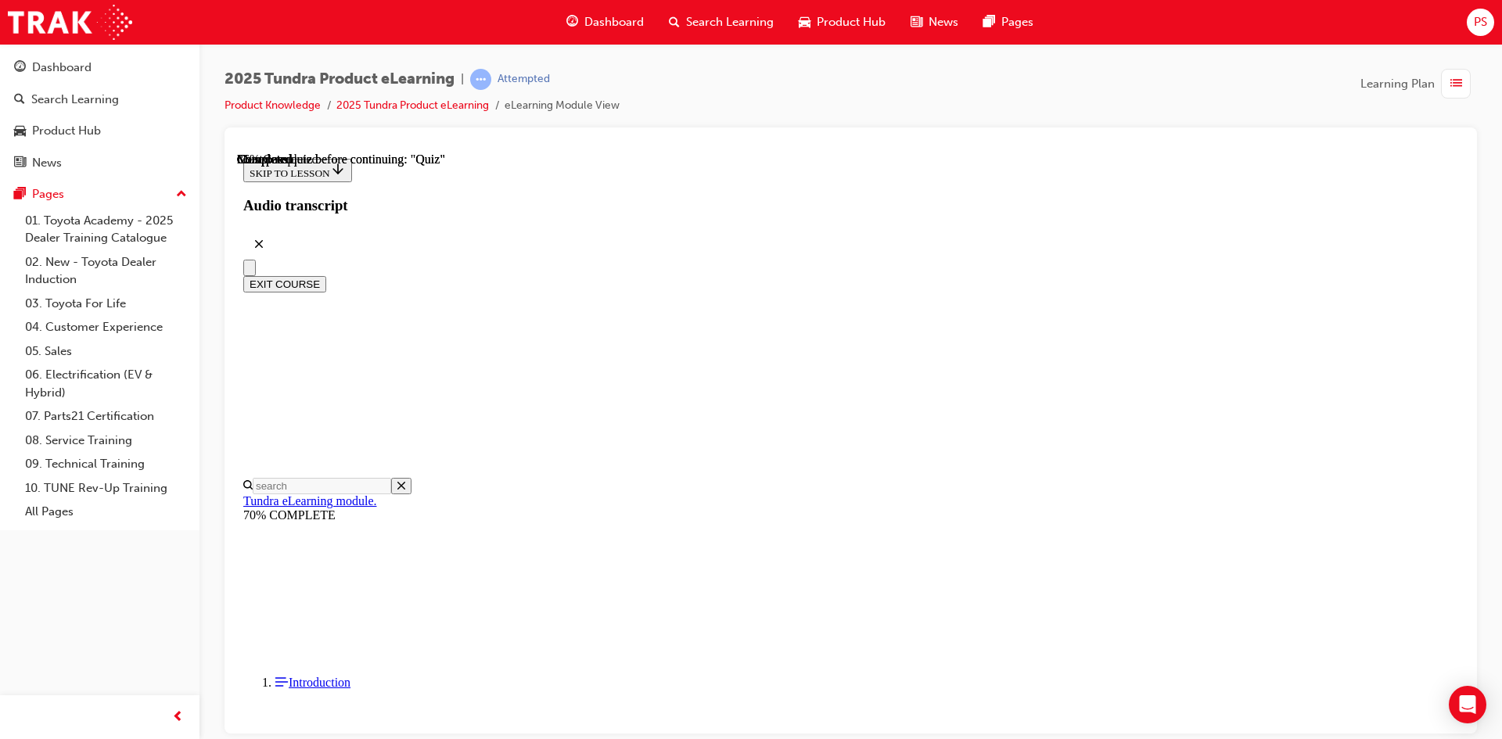
scroll to position [235, 0]
radio input "true"
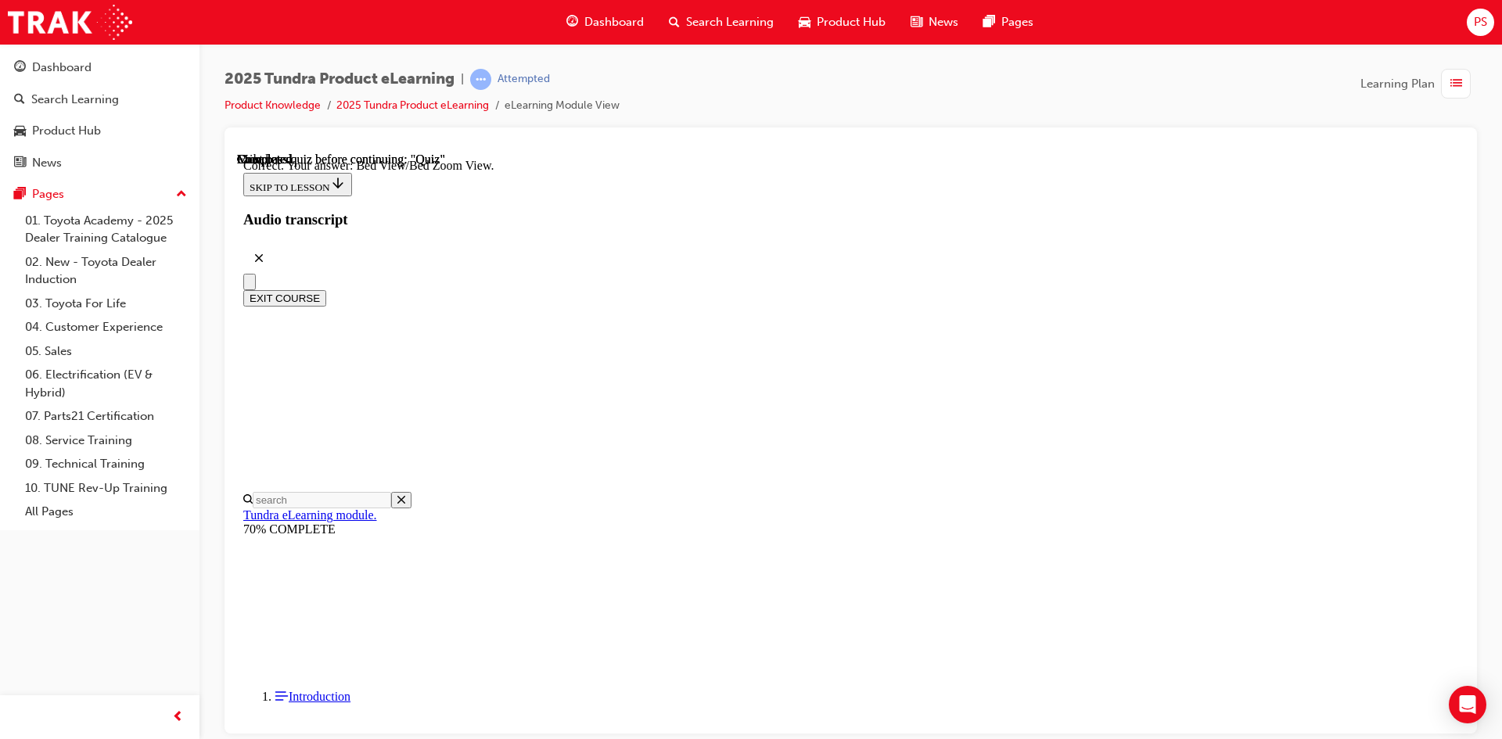
scroll to position [417, 0]
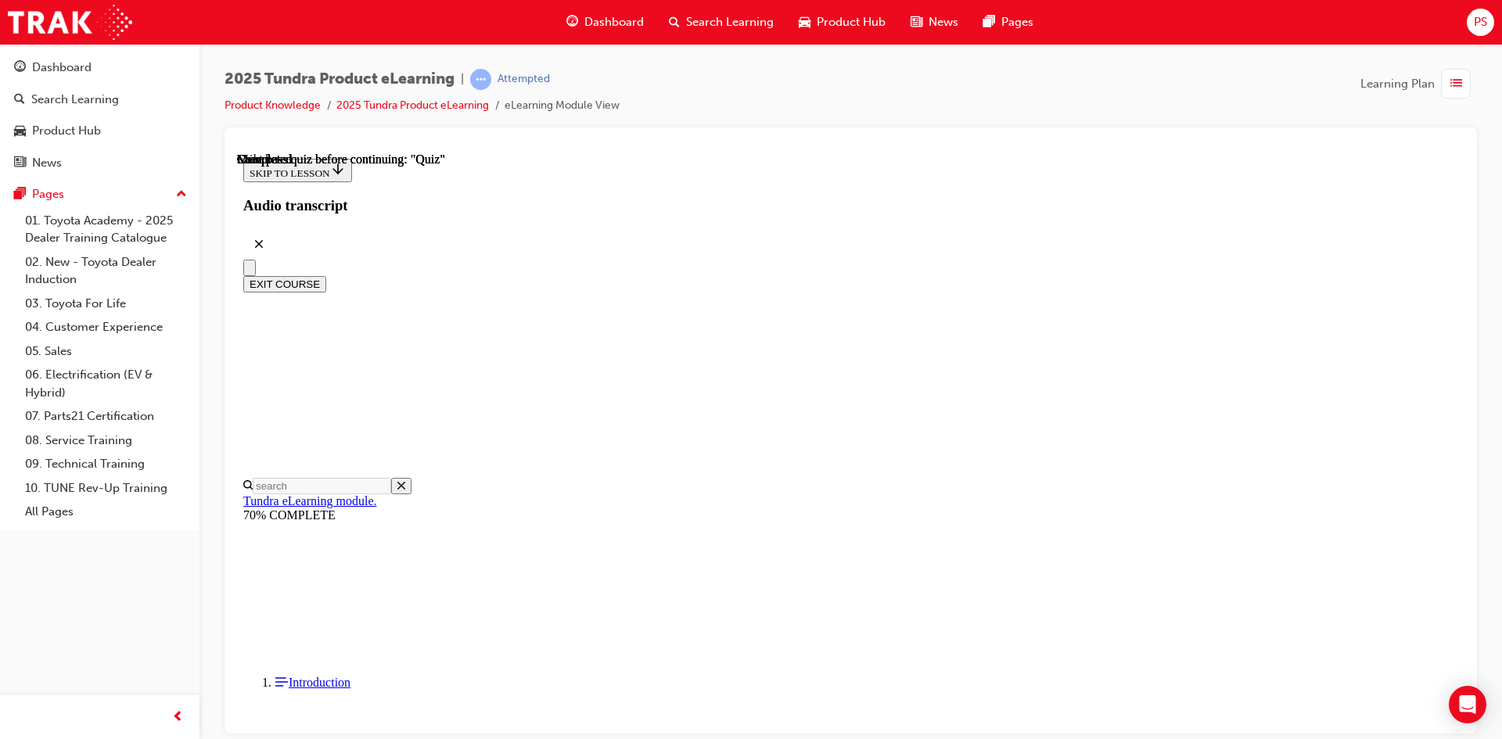
scroll to position [268, 0]
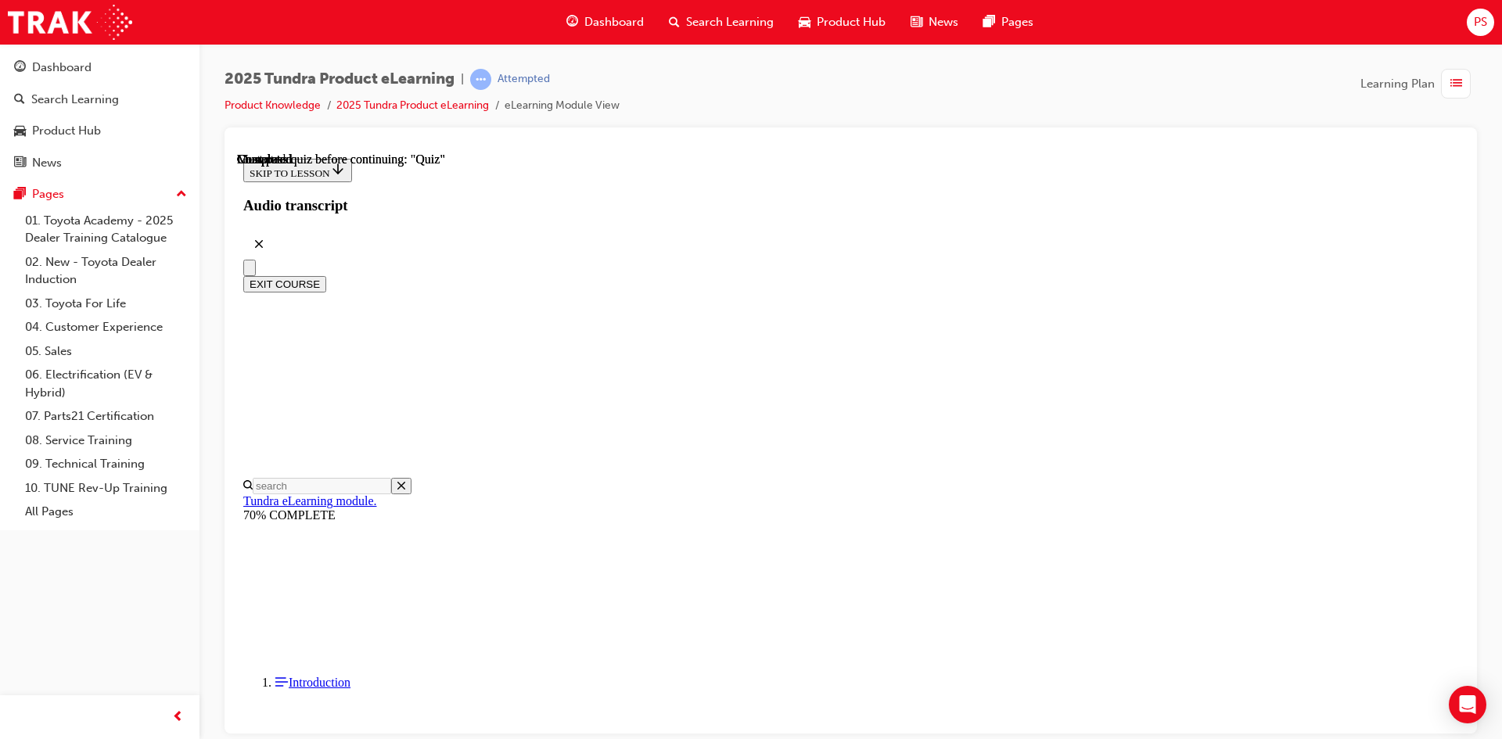
radio input "true"
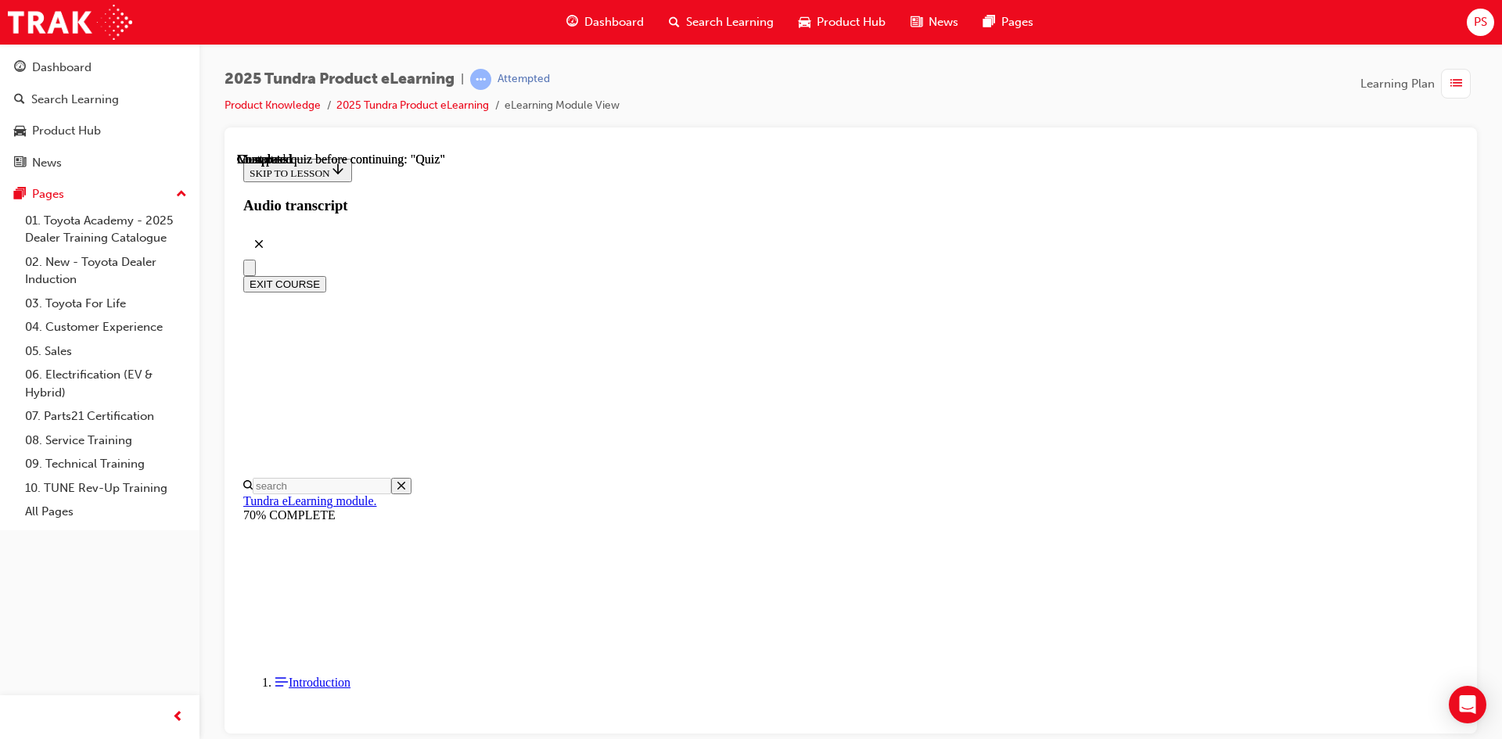
radio input "true"
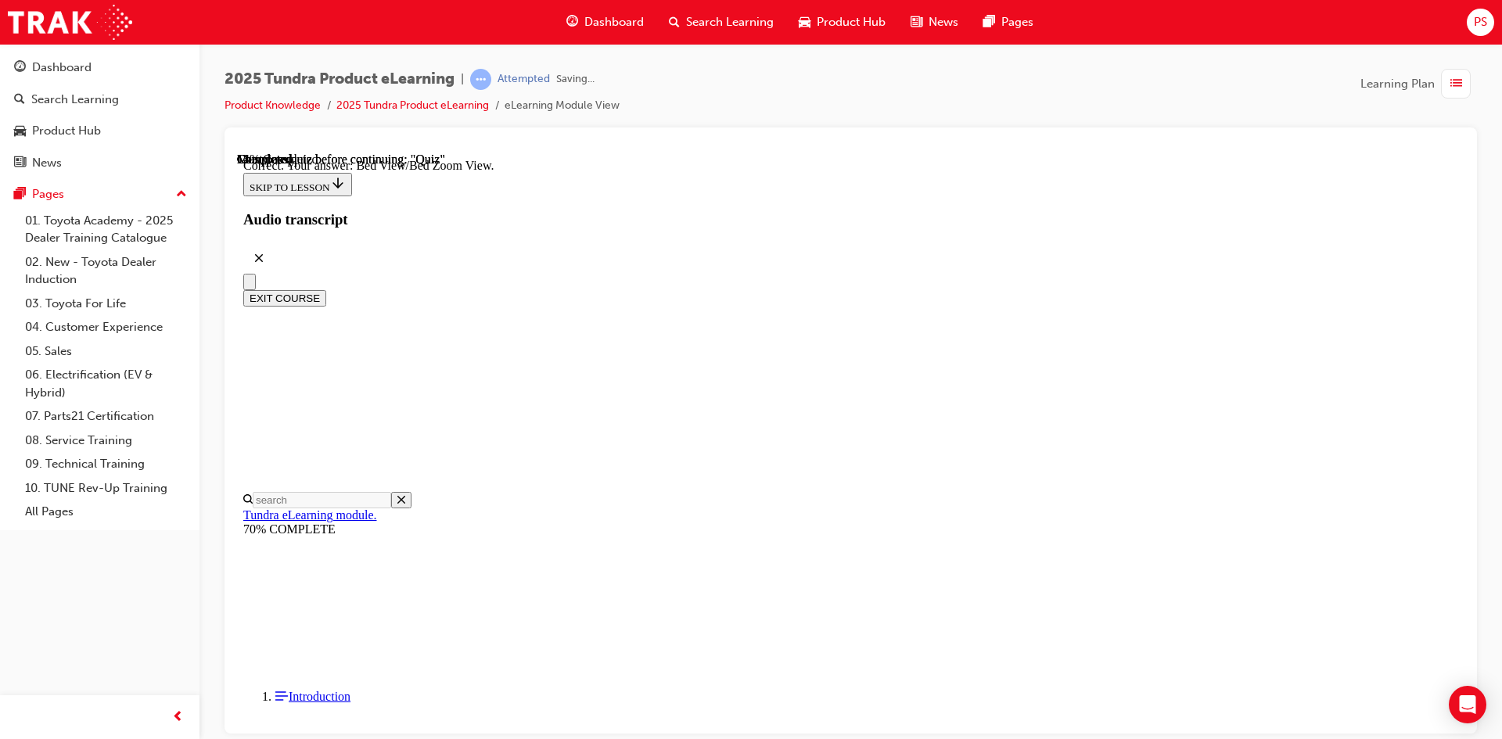
scroll to position [417, 0]
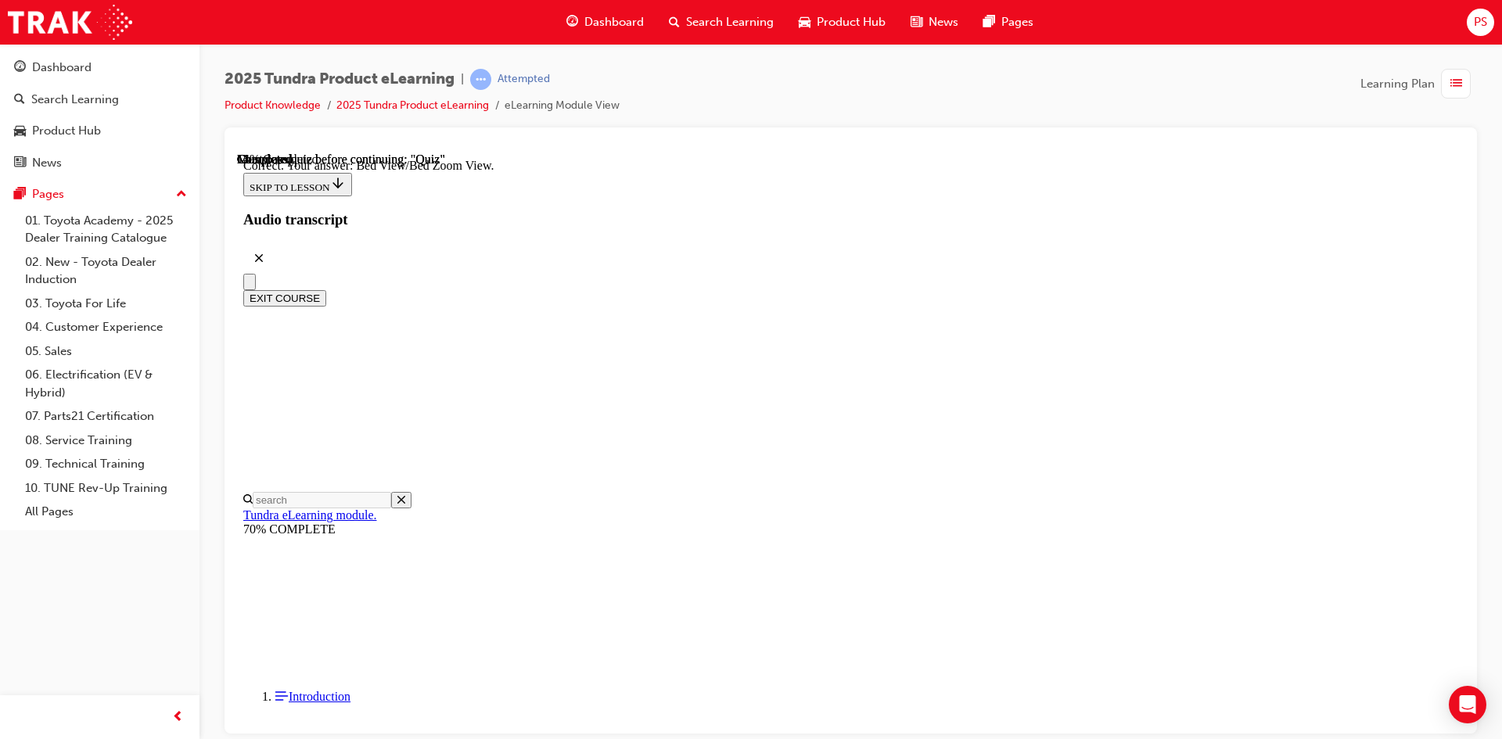
radio input "true"
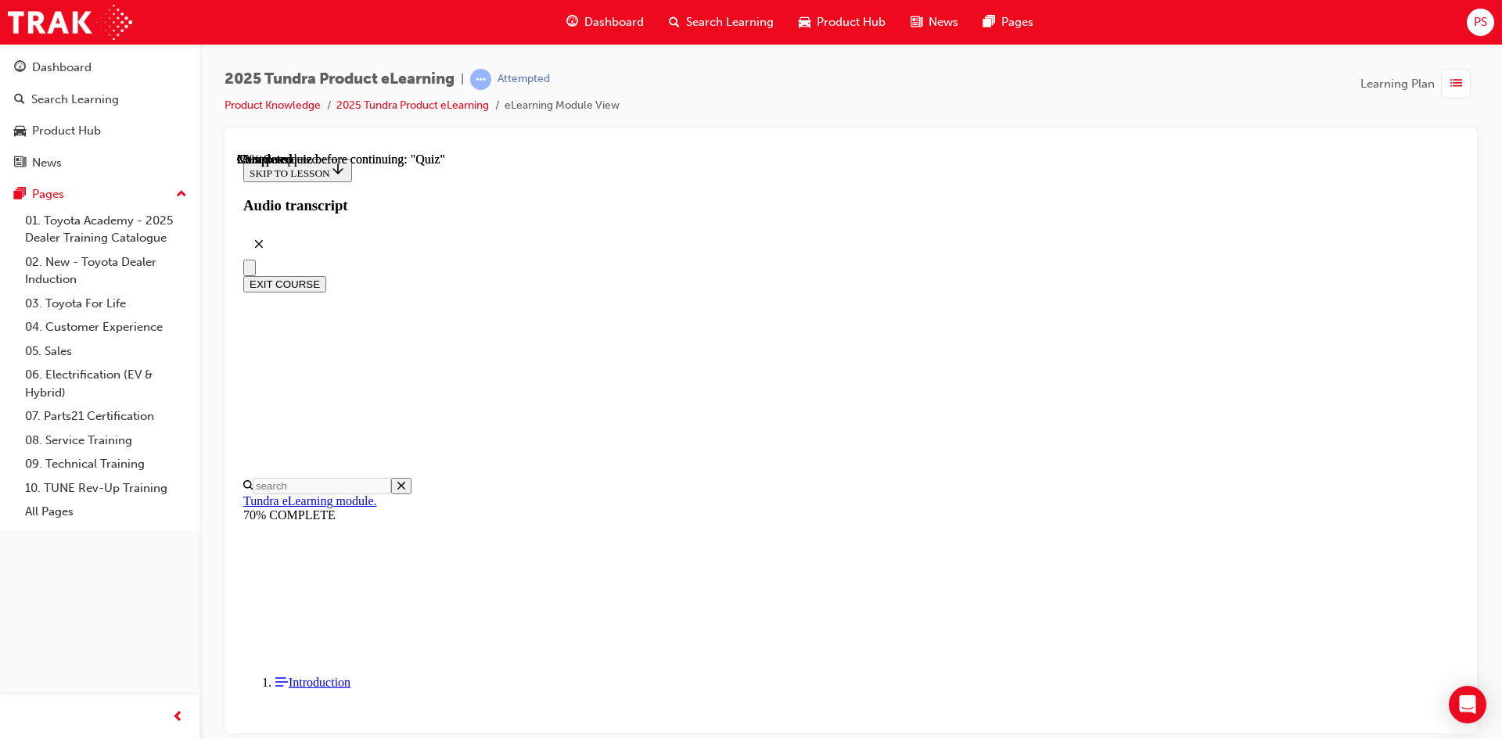
scroll to position [274, 0]
radio input "true"
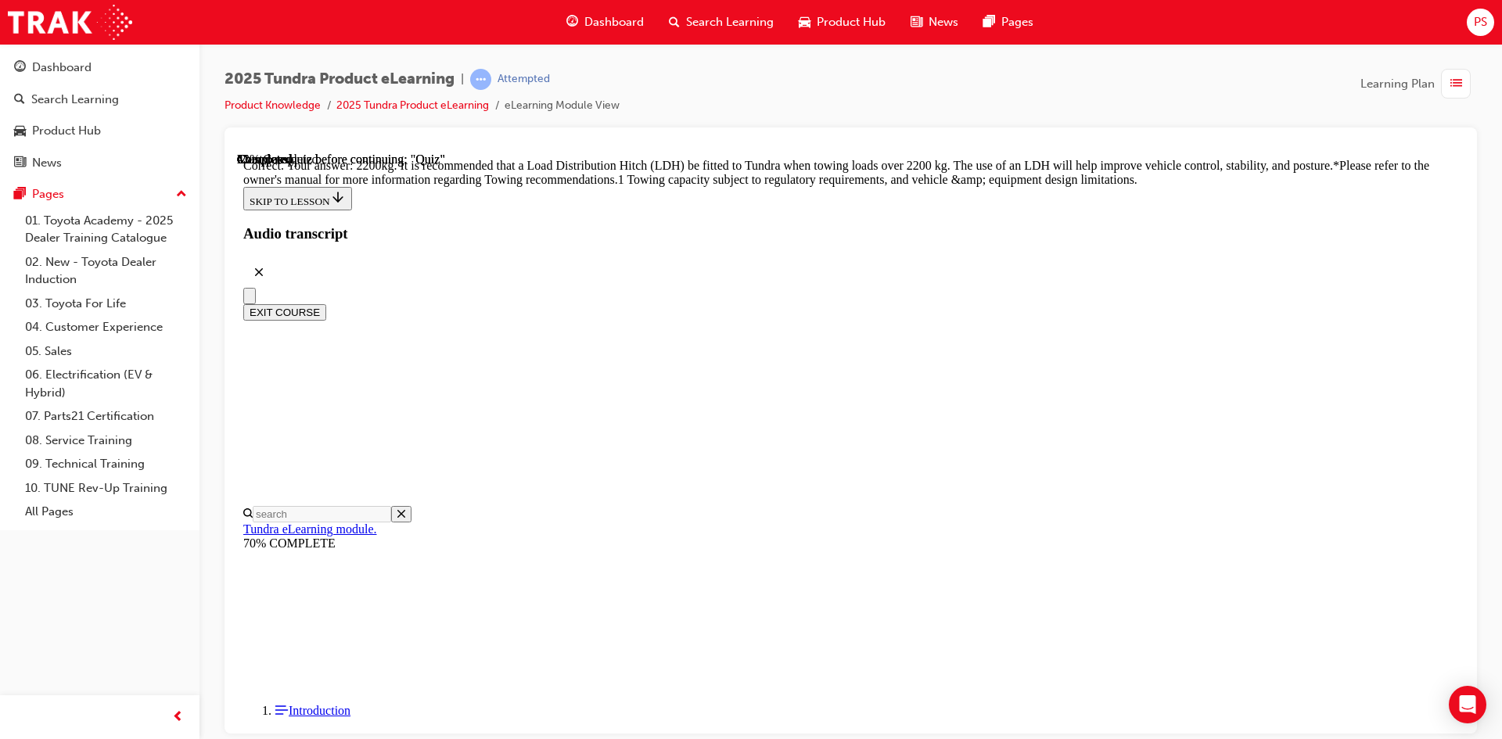
scroll to position [629, 0]
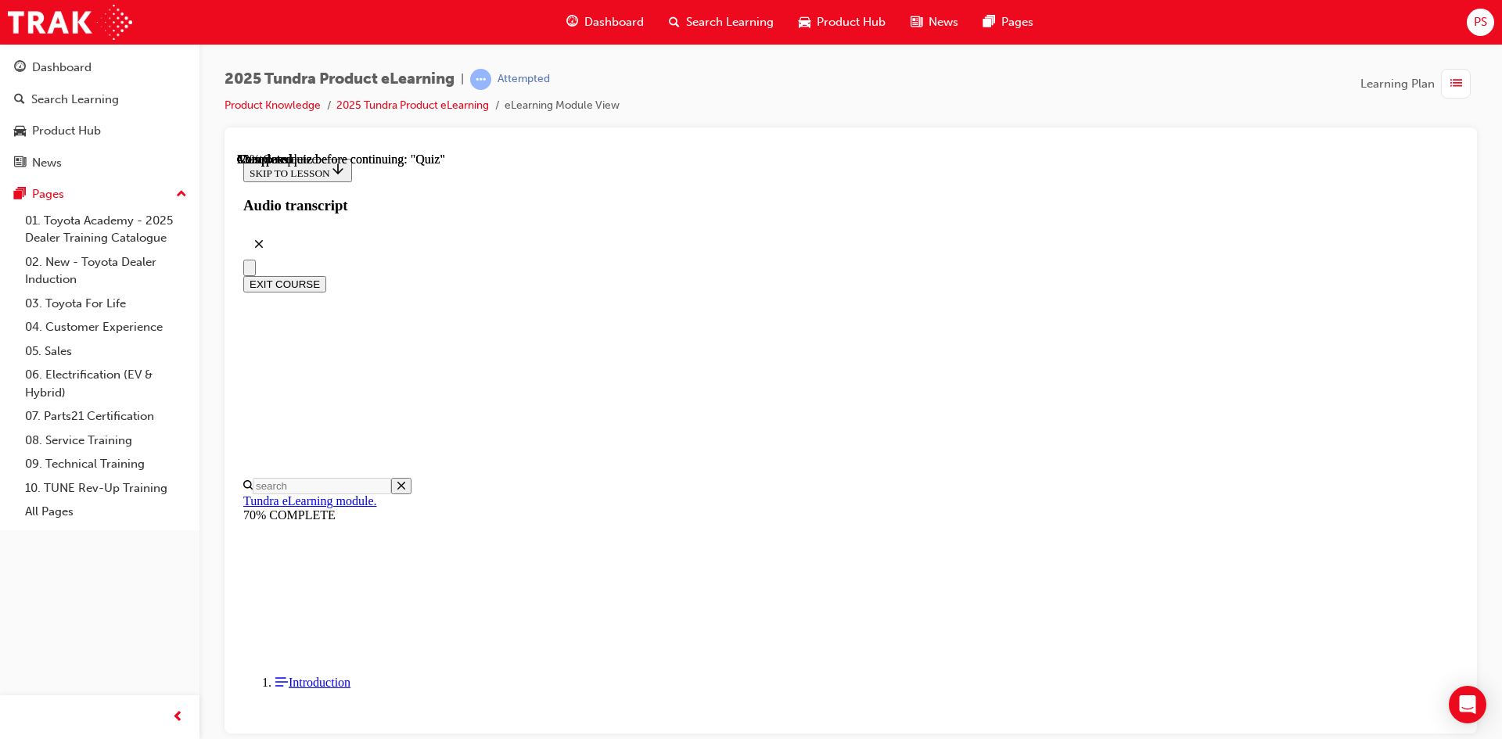
scroll to position [78, 0]
radio input "true"
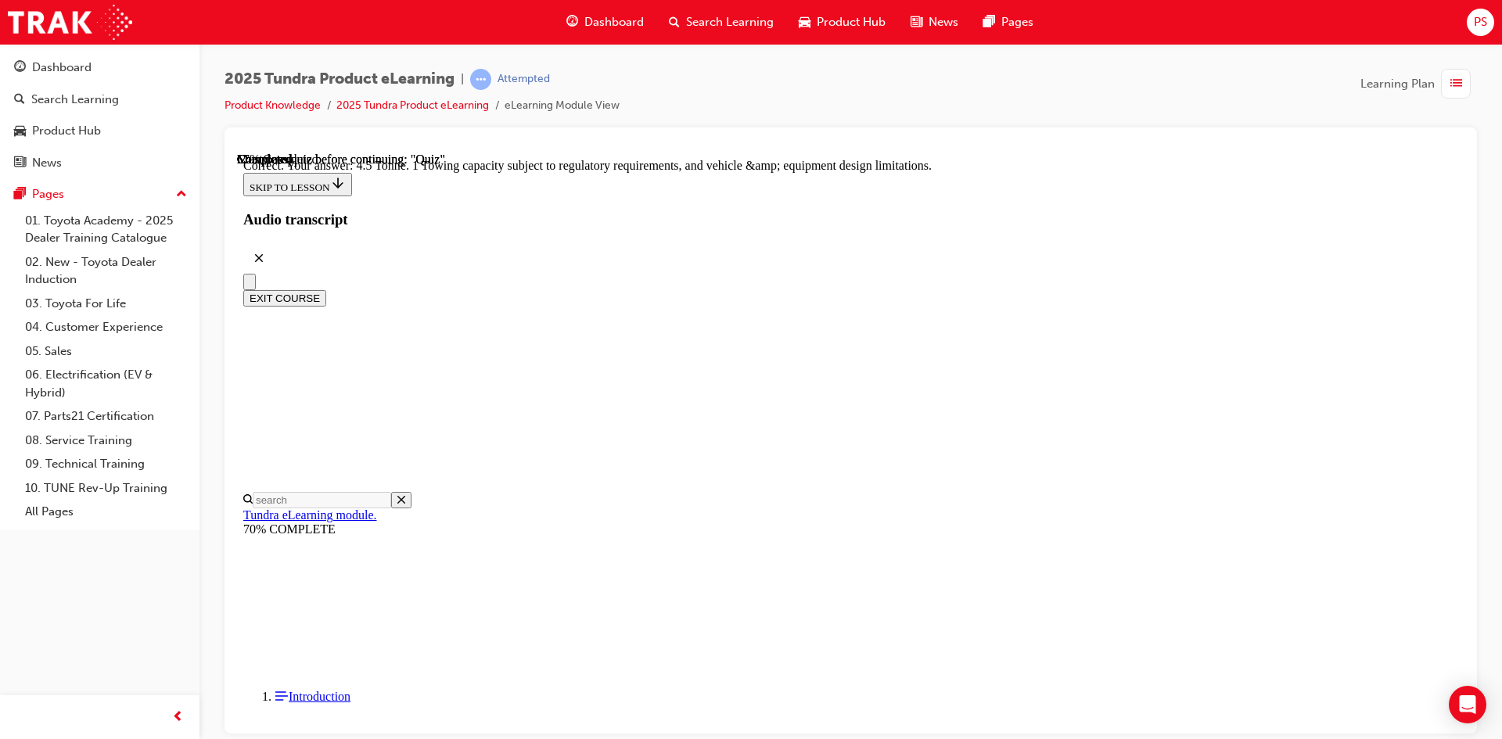
scroll to position [407, 0]
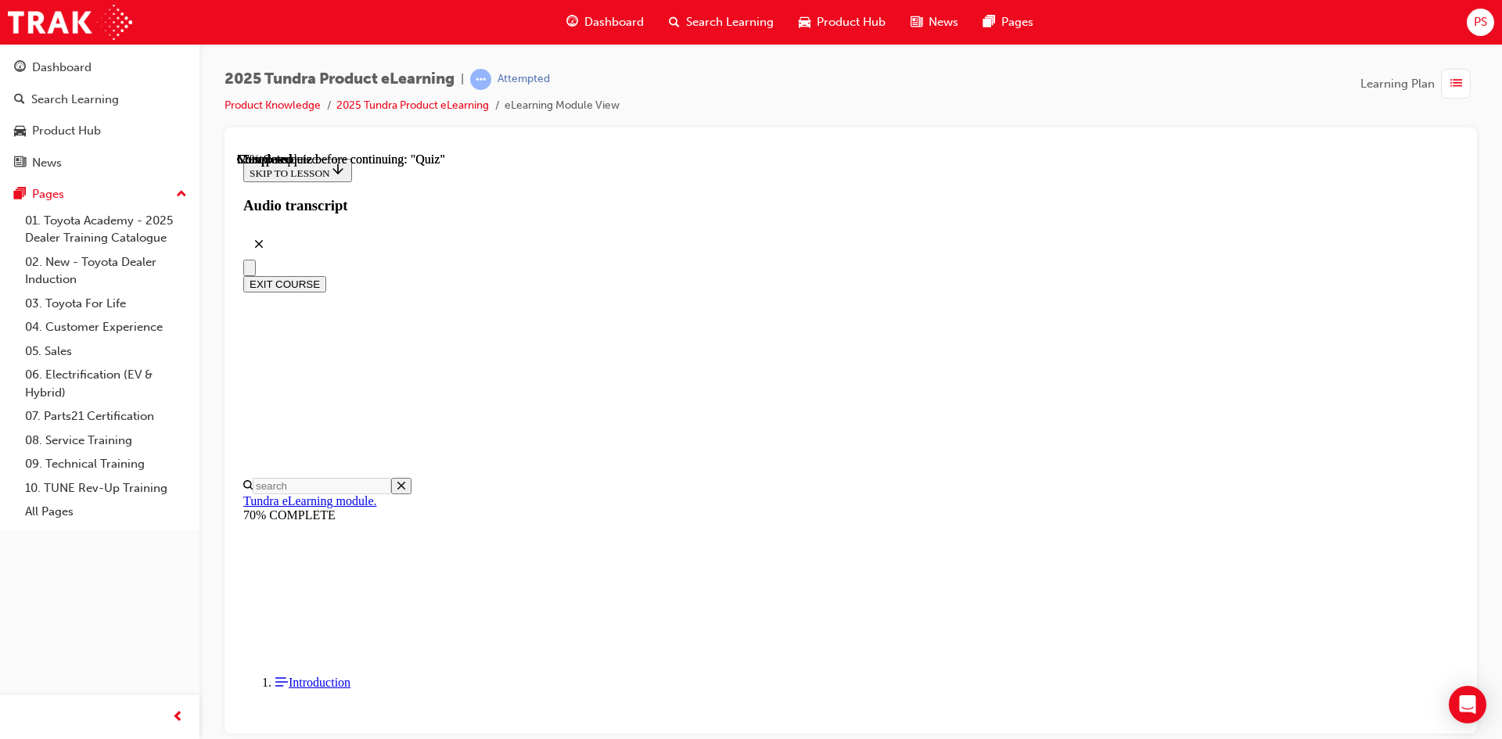
radio input "true"
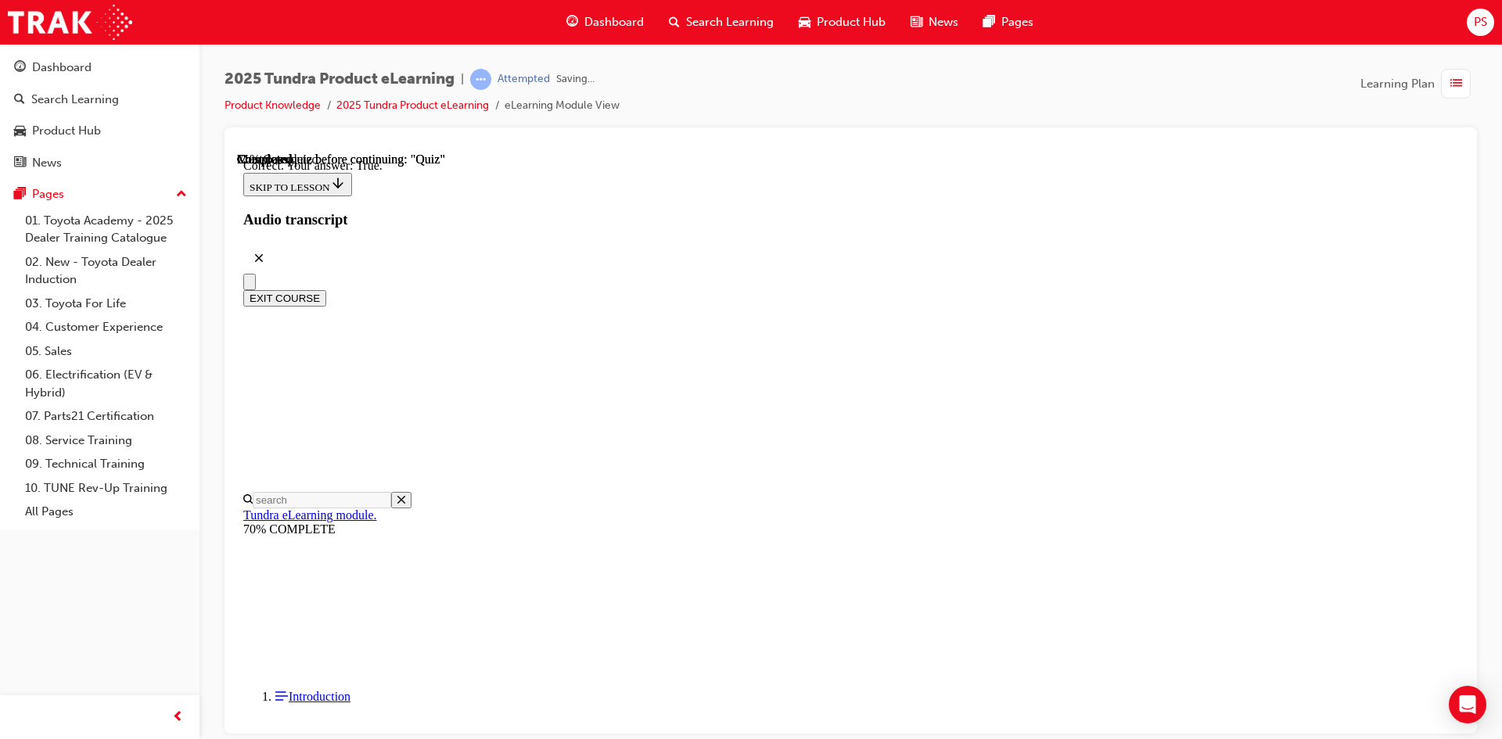
scroll to position [159, 0]
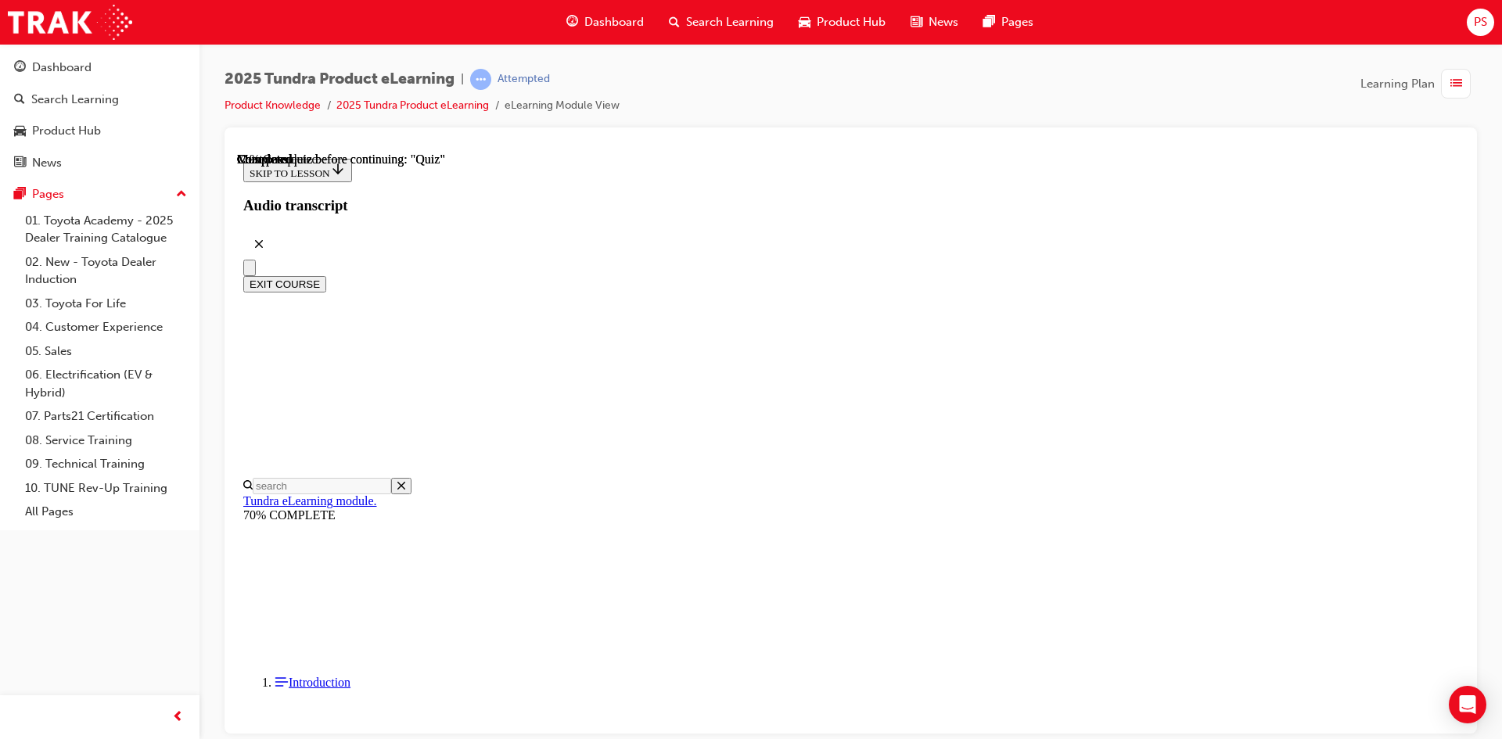
scroll to position [142, 0]
radio input "true"
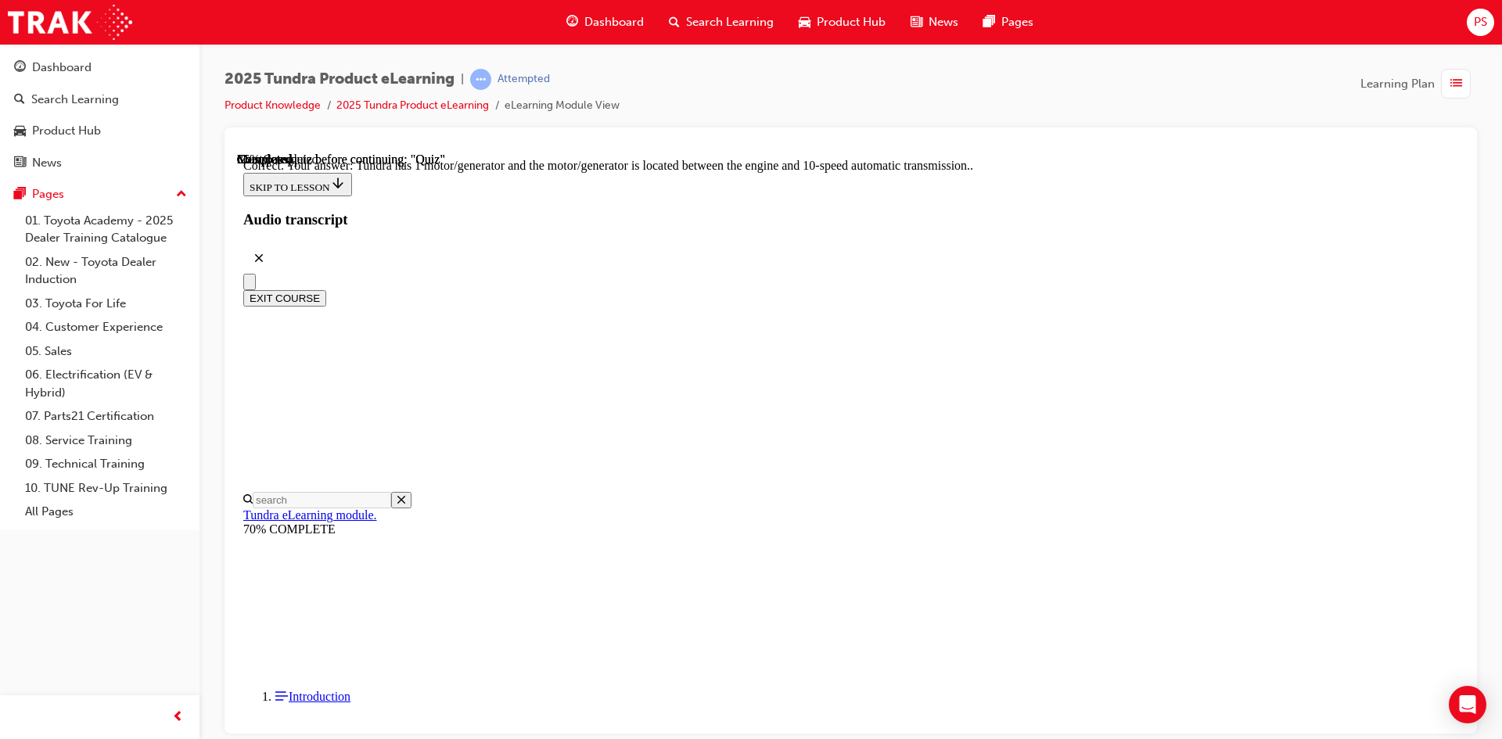
scroll to position [279, 0]
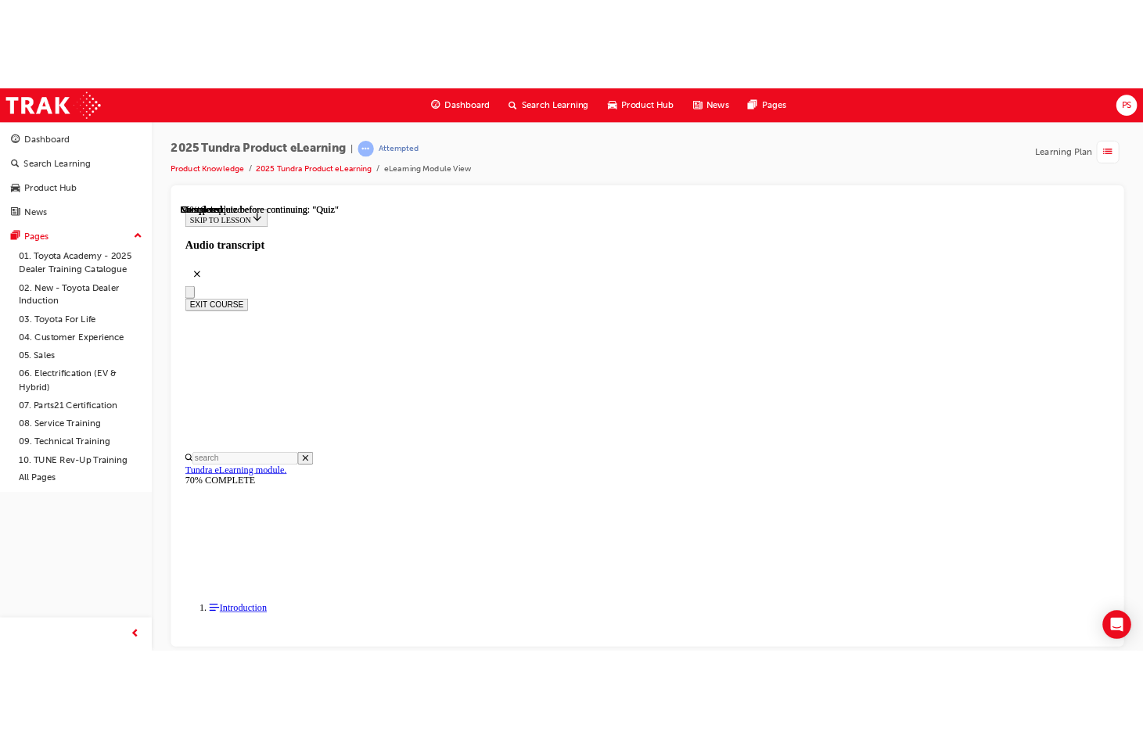
scroll to position [157, 0]
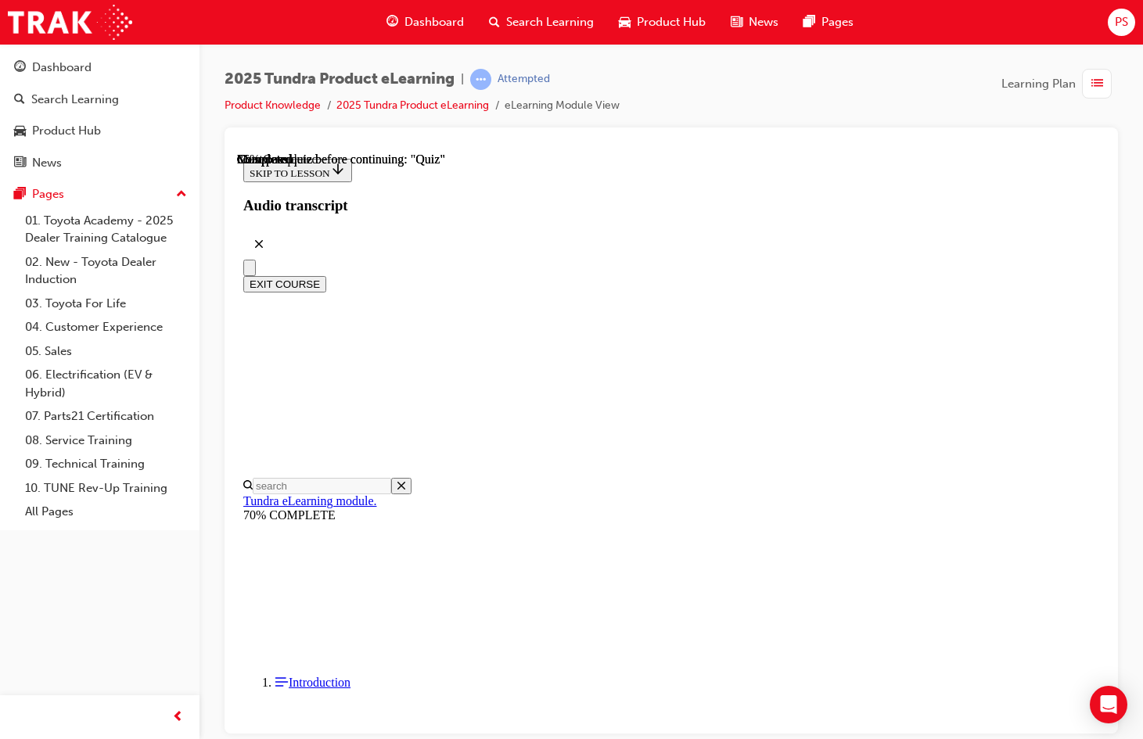
radio input "true"
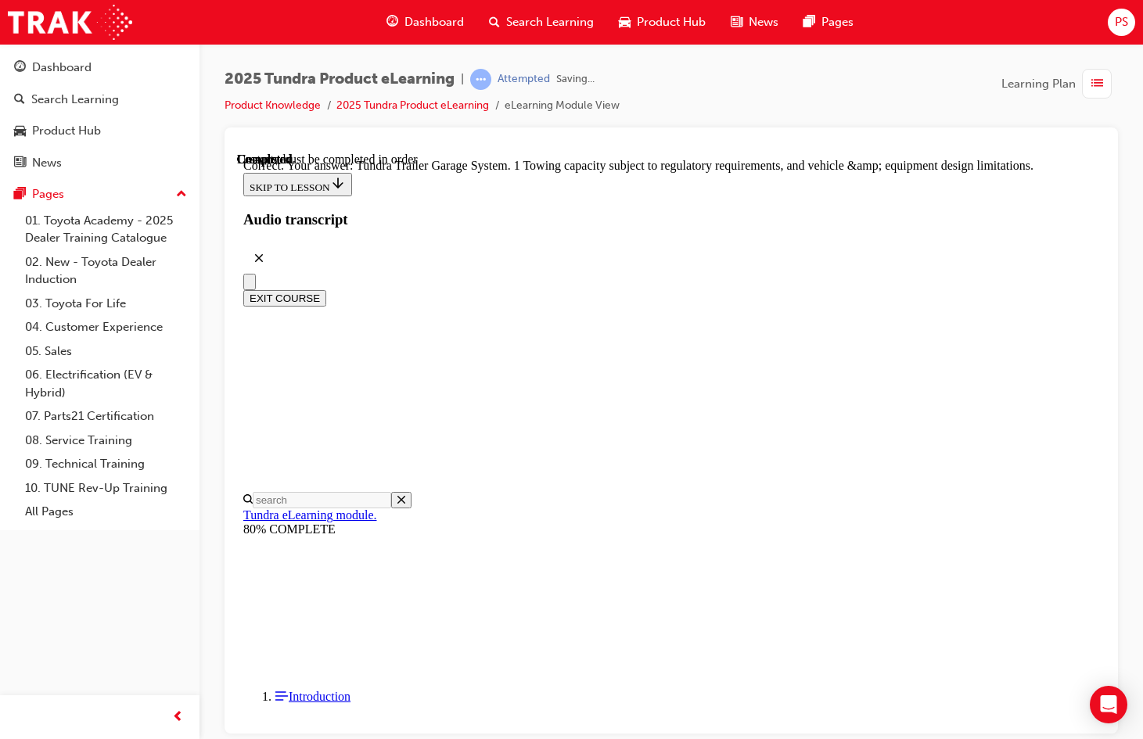
scroll to position [513, 0]
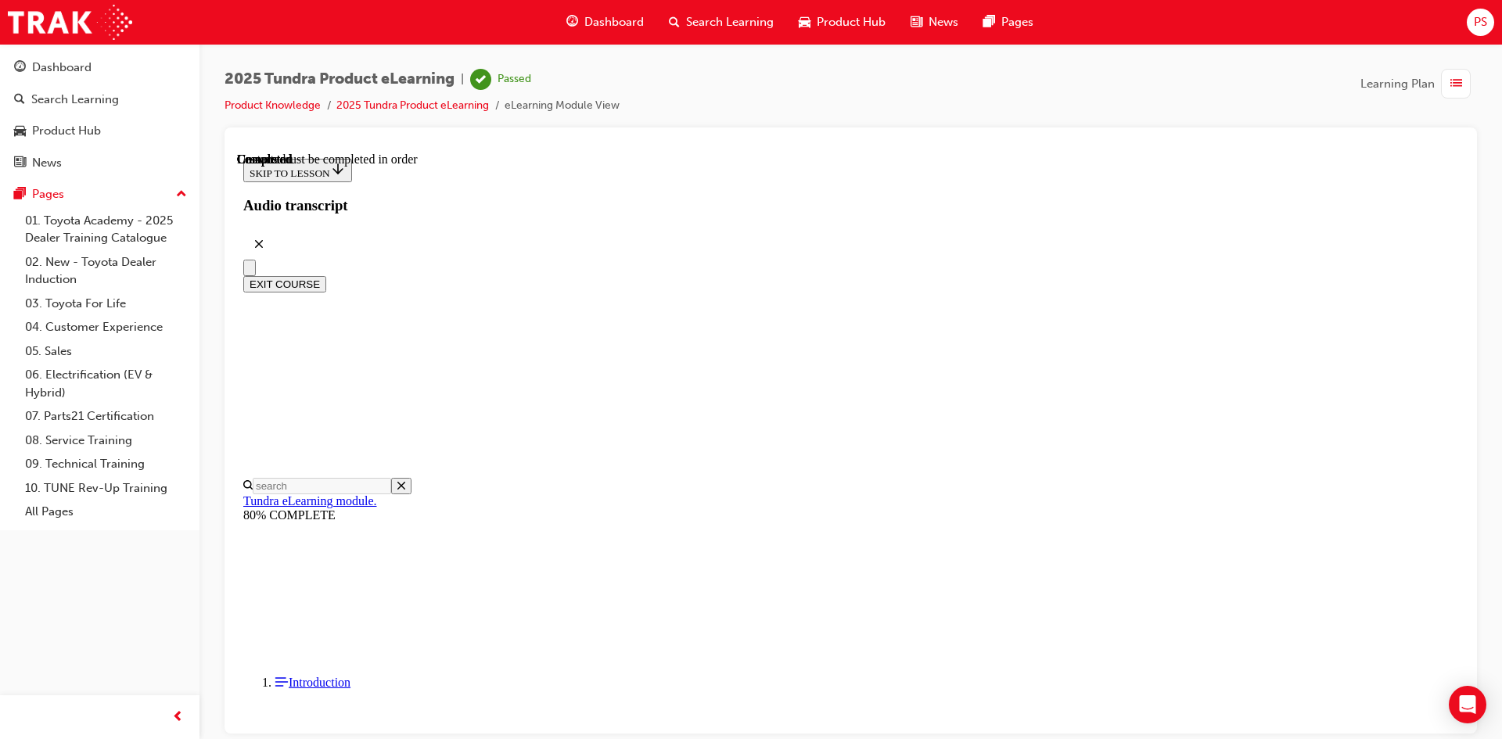
scroll to position [268, 0]
